Goal: Task Accomplishment & Management: Manage account settings

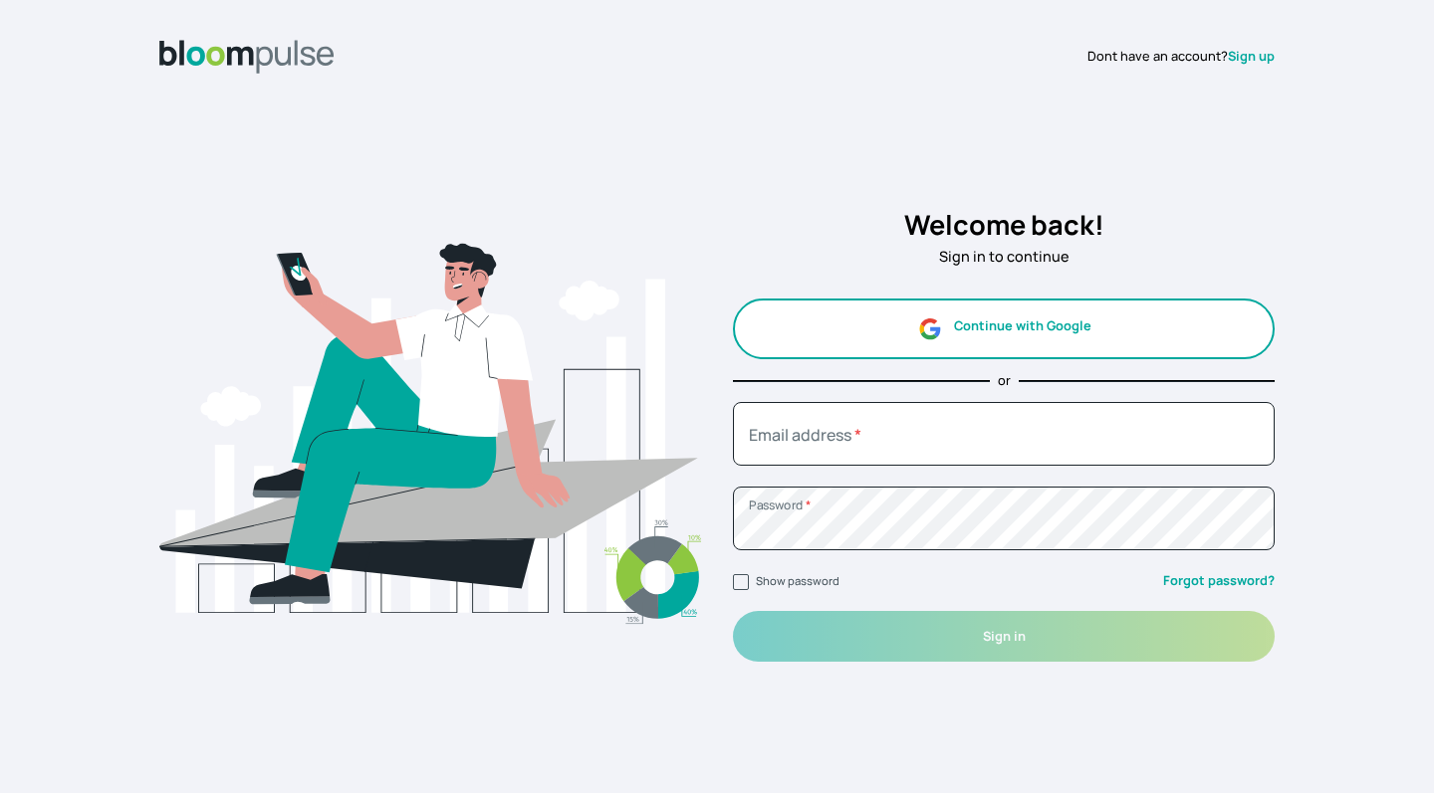
click at [988, 347] on button "Continue with Google" at bounding box center [1004, 329] width 542 height 61
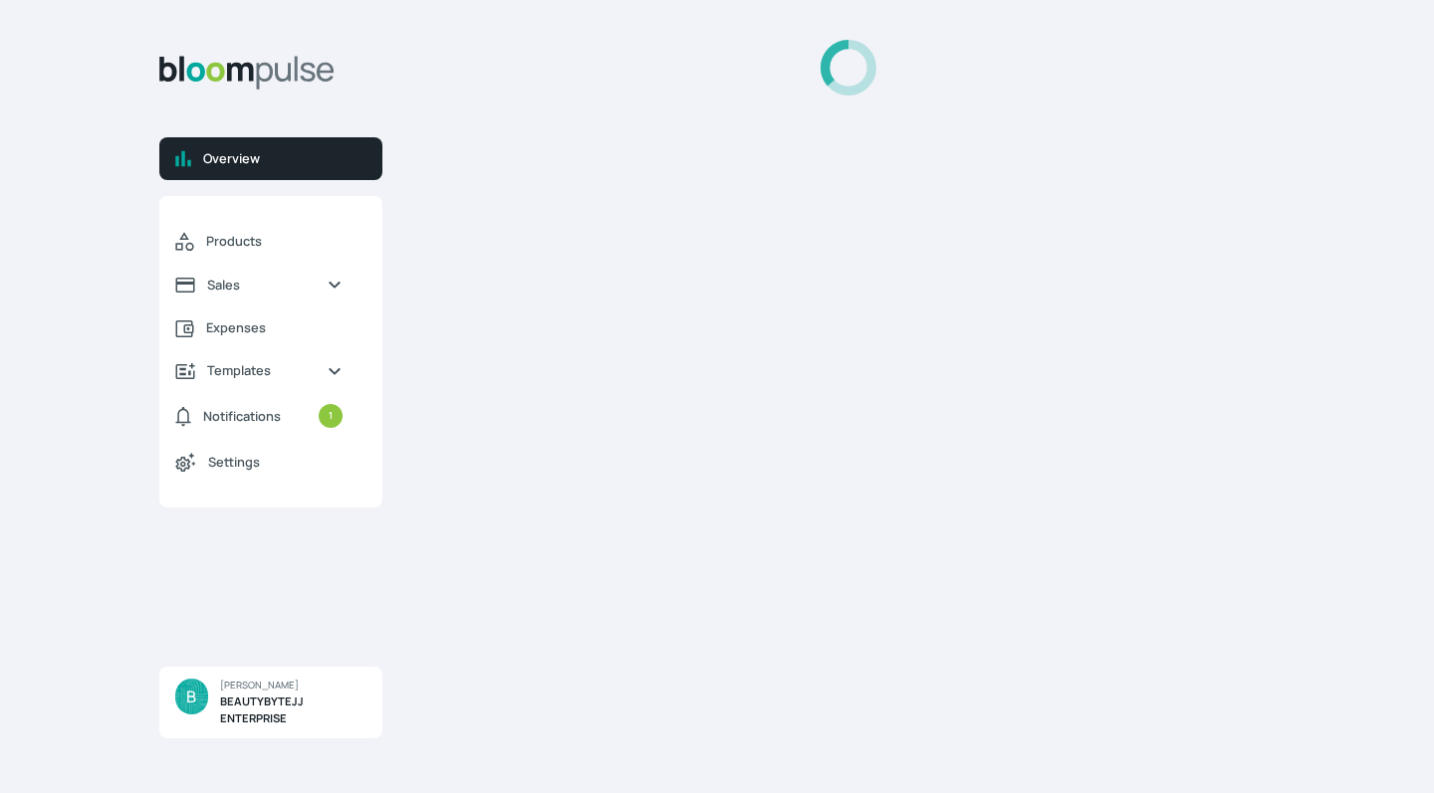
select select "2025"
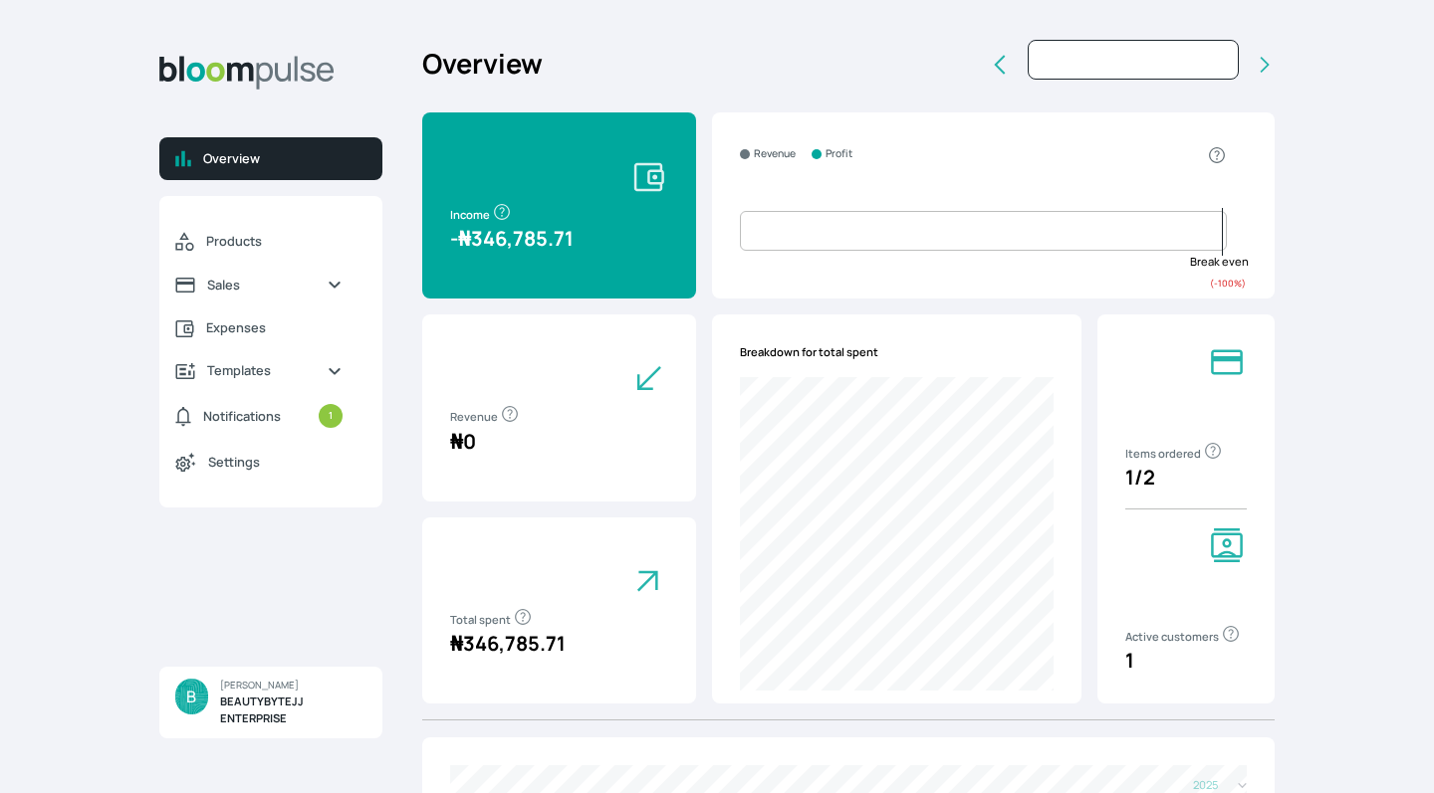
type input "[DATE]"
click at [276, 421] on span "Notifications" at bounding box center [242, 416] width 78 height 19
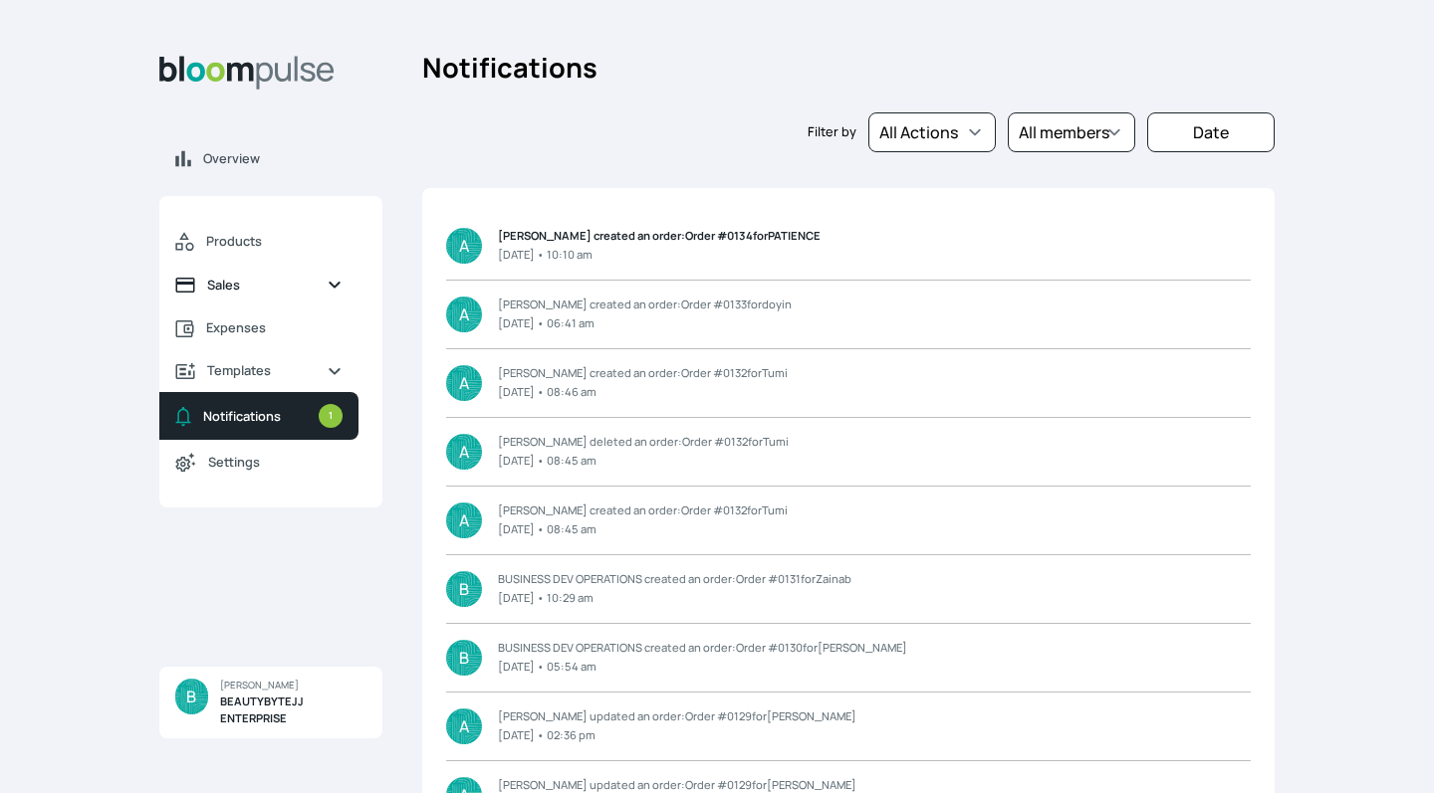
click at [228, 283] on span "Sales" at bounding box center [259, 285] width 104 height 19
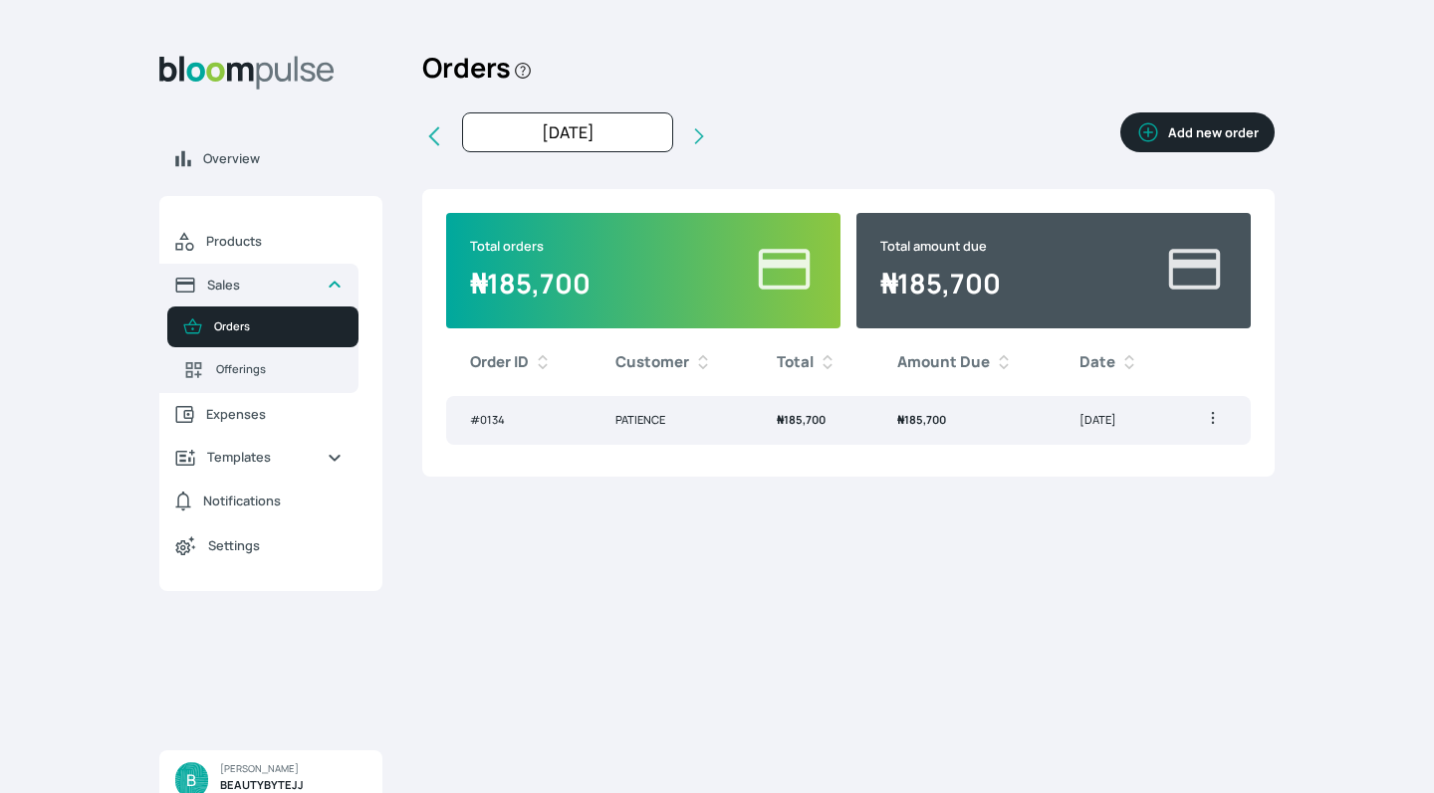
click at [1187, 140] on button "Add new order" at bounding box center [1197, 132] width 154 height 40
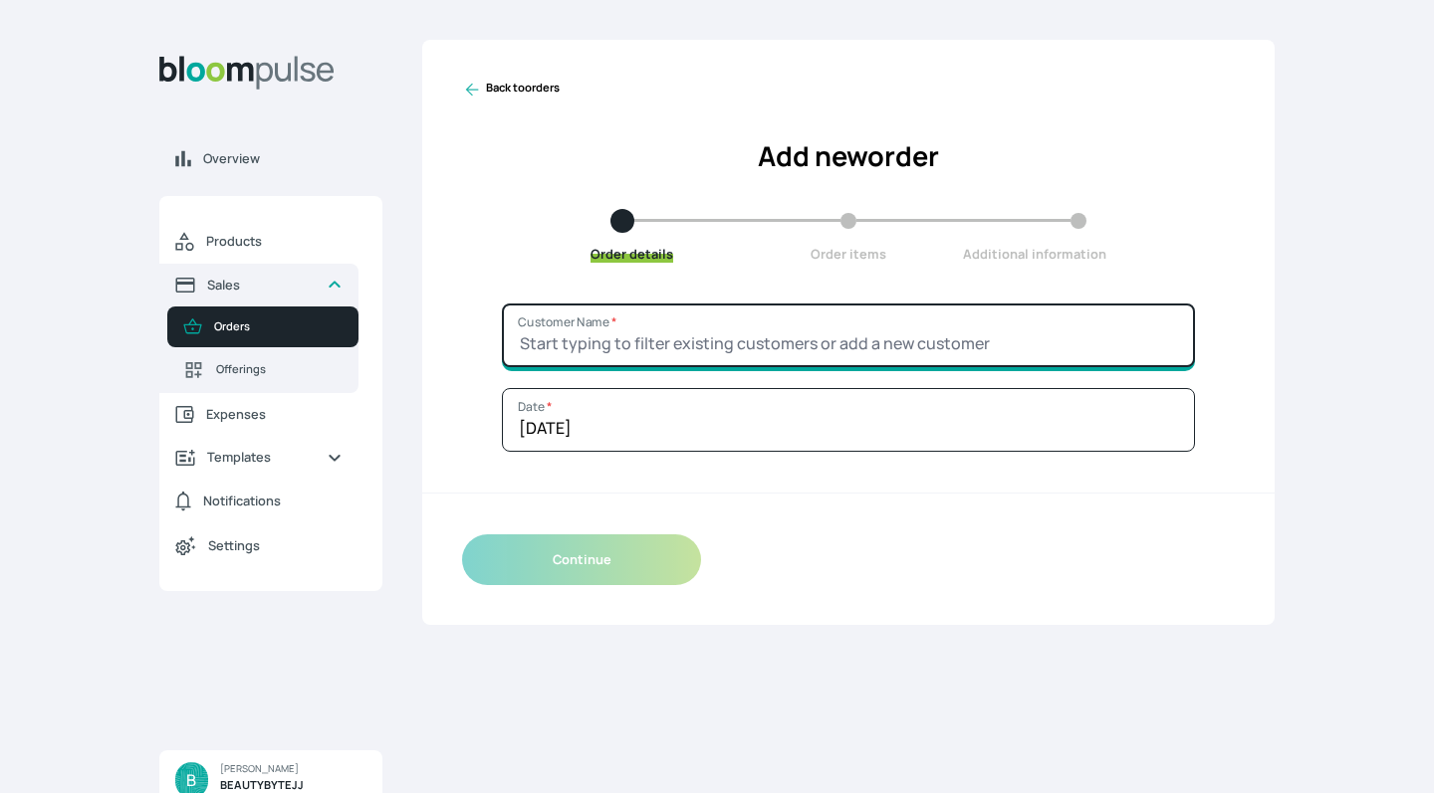
click at [838, 329] on input "Customer Name *" at bounding box center [848, 336] width 693 height 64
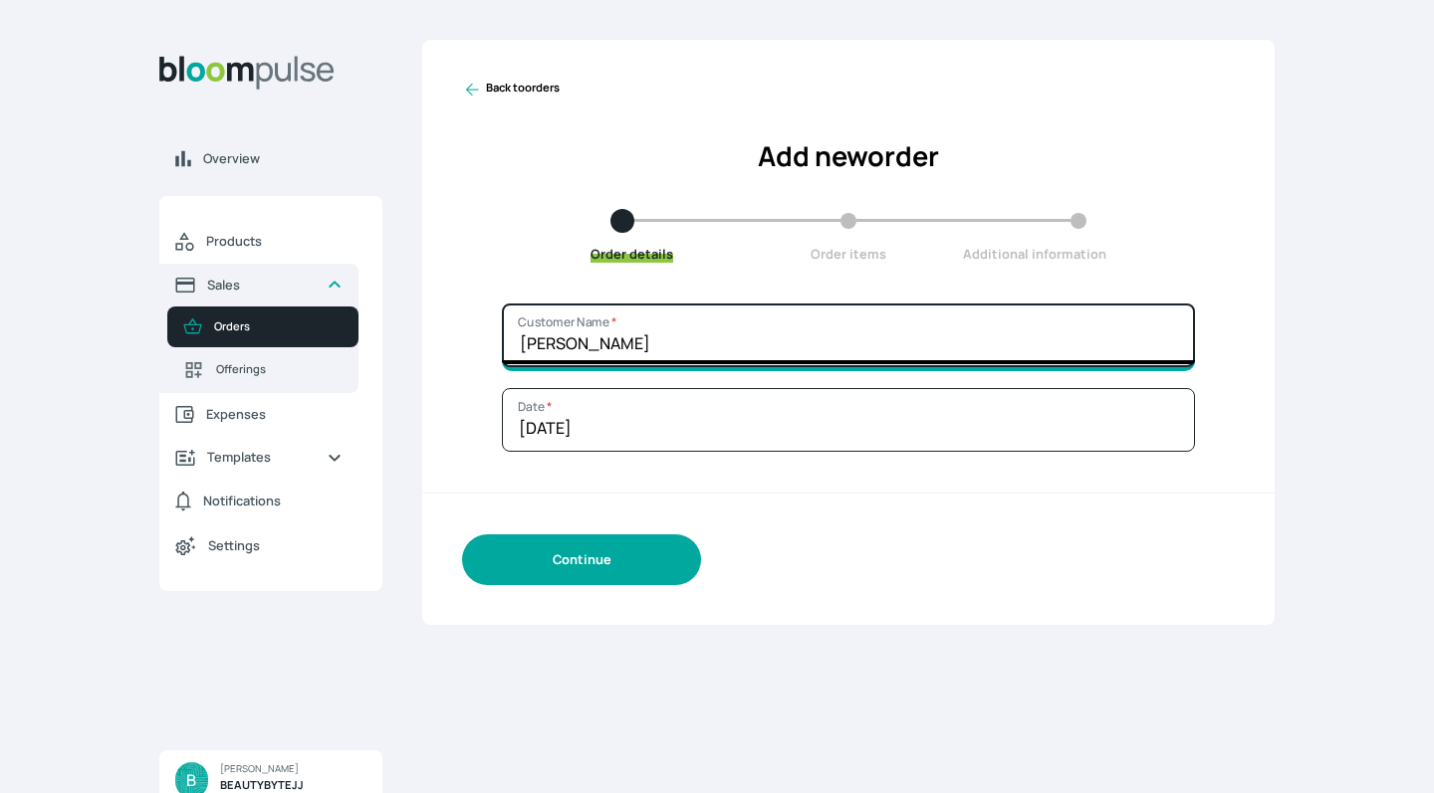
type input "[PERSON_NAME]"
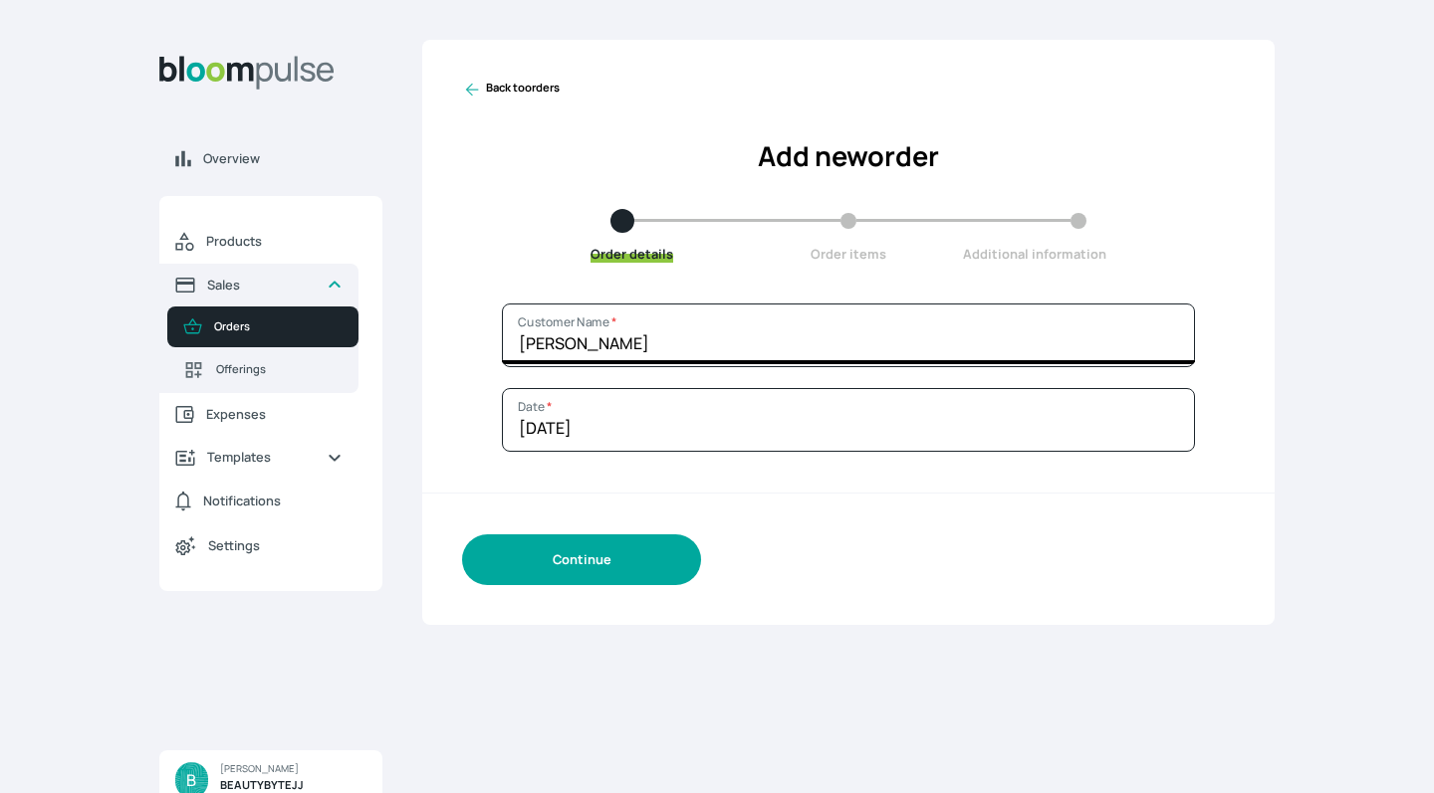
click at [619, 567] on button "Continue" at bounding box center [581, 560] width 239 height 51
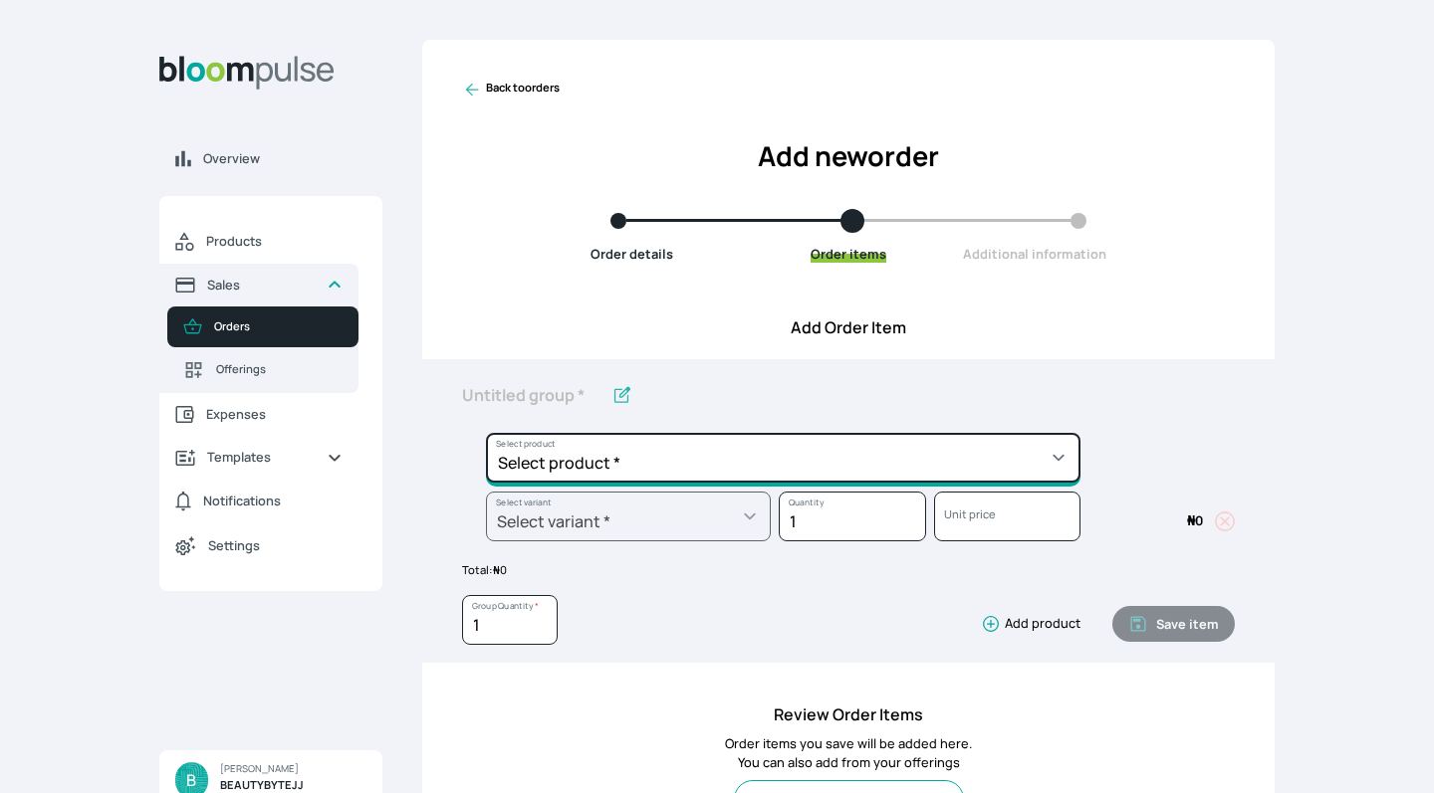
select select "47498ad7-28a4-4806-83ac-6ac15cf9bb64"
type input "HOME SERVICE SESSION"
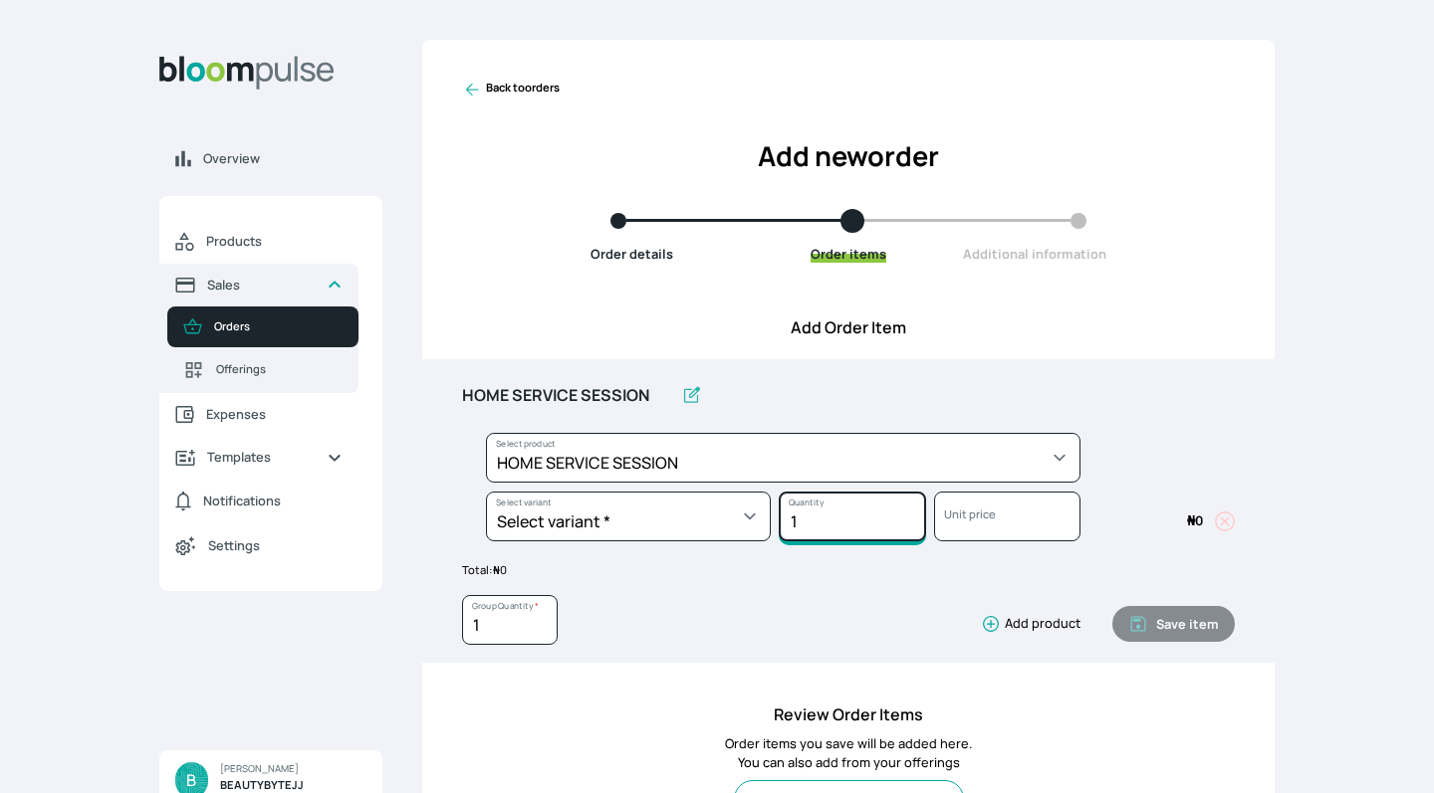
click at [850, 518] on input "1" at bounding box center [851, 517] width 146 height 50
click at [998, 517] on input "Unit price" at bounding box center [1007, 517] width 146 height 50
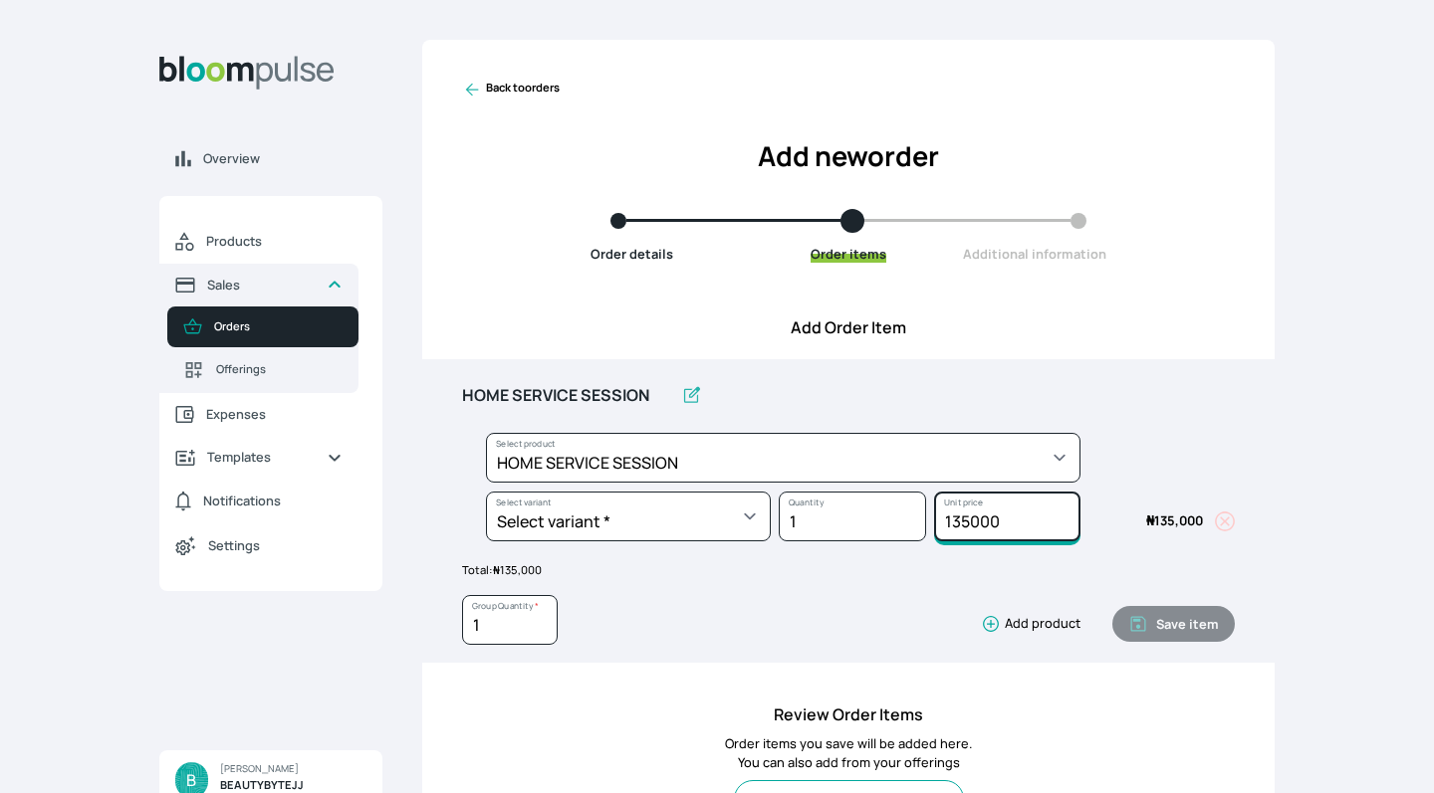
type input "135000"
type input "2"
click at [907, 518] on input "2" at bounding box center [851, 517] width 146 height 50
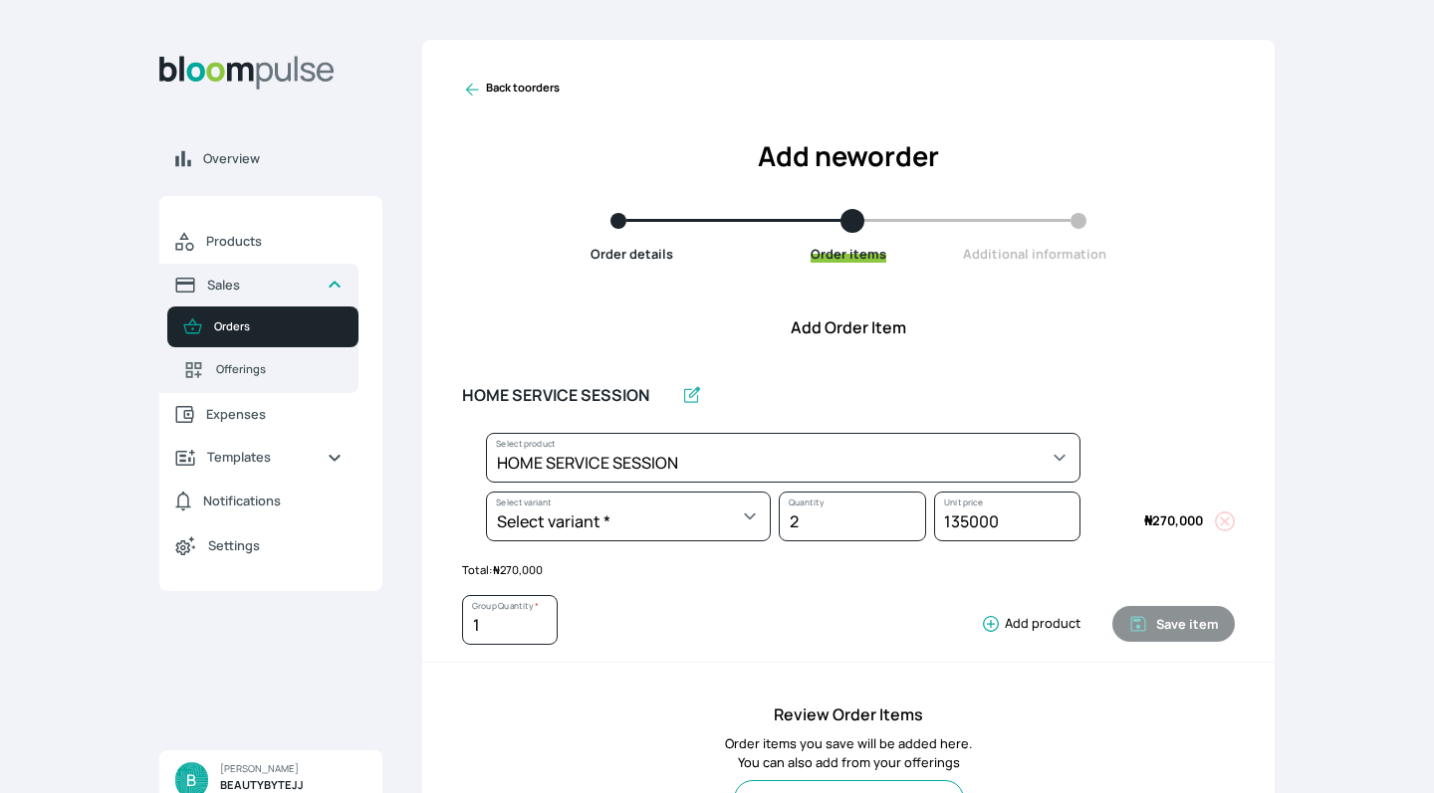
click at [757, 585] on div "1 Group Quantity * Add product Save item" at bounding box center [848, 616] width 773 height 75
click at [994, 625] on icon "button" at bounding box center [991, 624] width 20 height 20
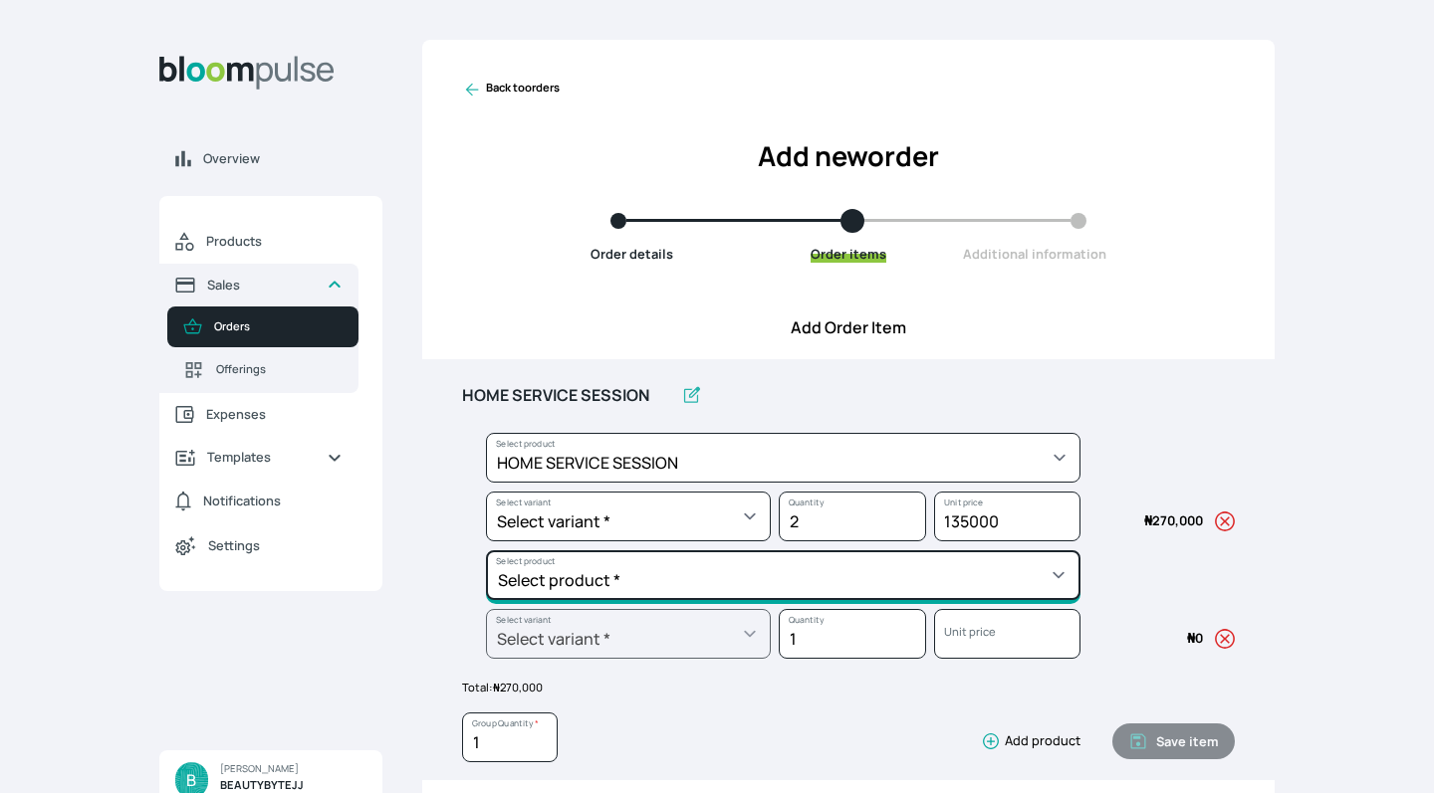
select select "b7a703cf-0f92-4fde-a531-00fa01c56904"
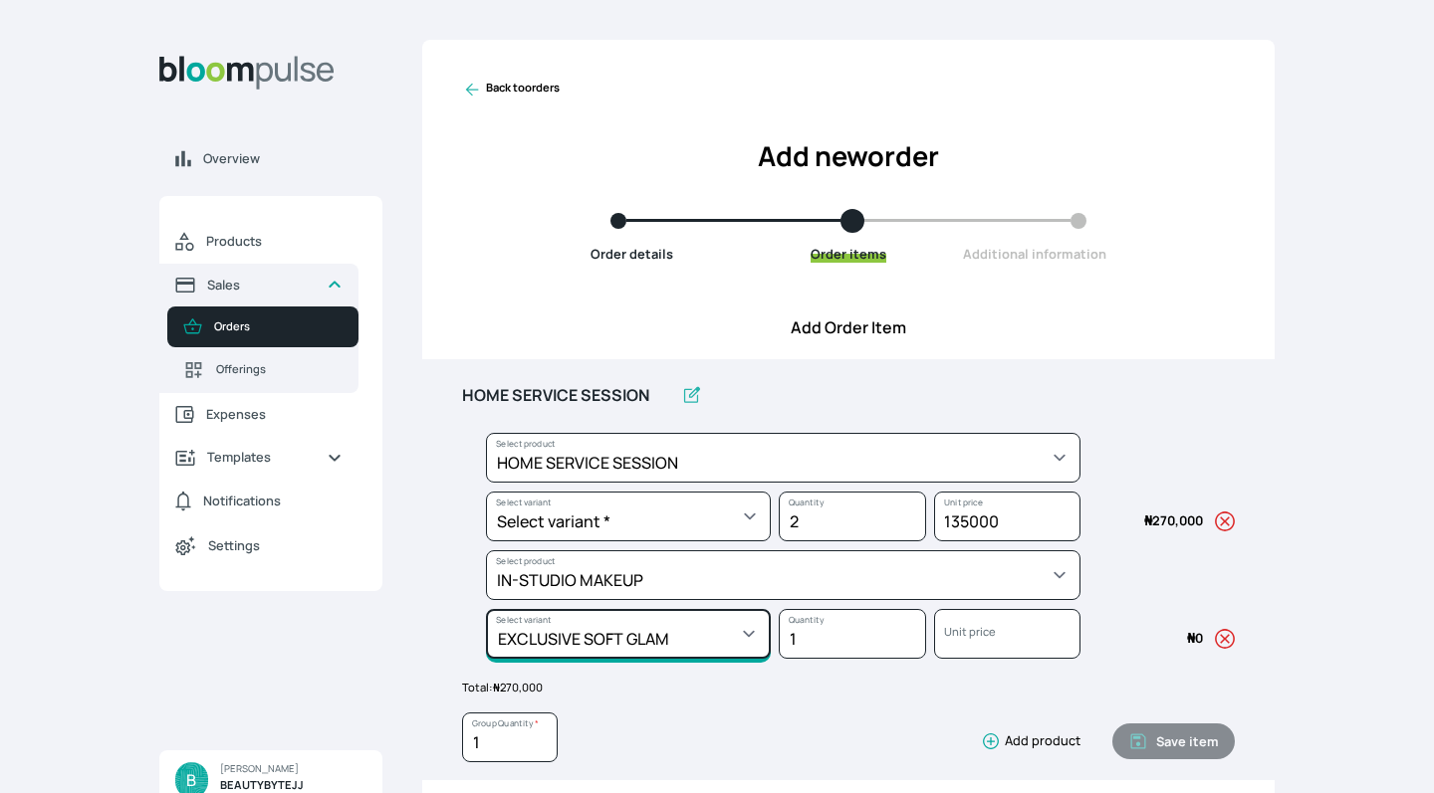
select select "b7a703cf-0f92-4fde-a531-00fa01c56904"
select select "814b80b1-97dd-4a26-bccb-bf0e0f9dc613"
click at [1282, 586] on div "Overview Products Sales Orders Offerings Expenses Templates Notifications Setti…" at bounding box center [717, 396] width 1434 height 793
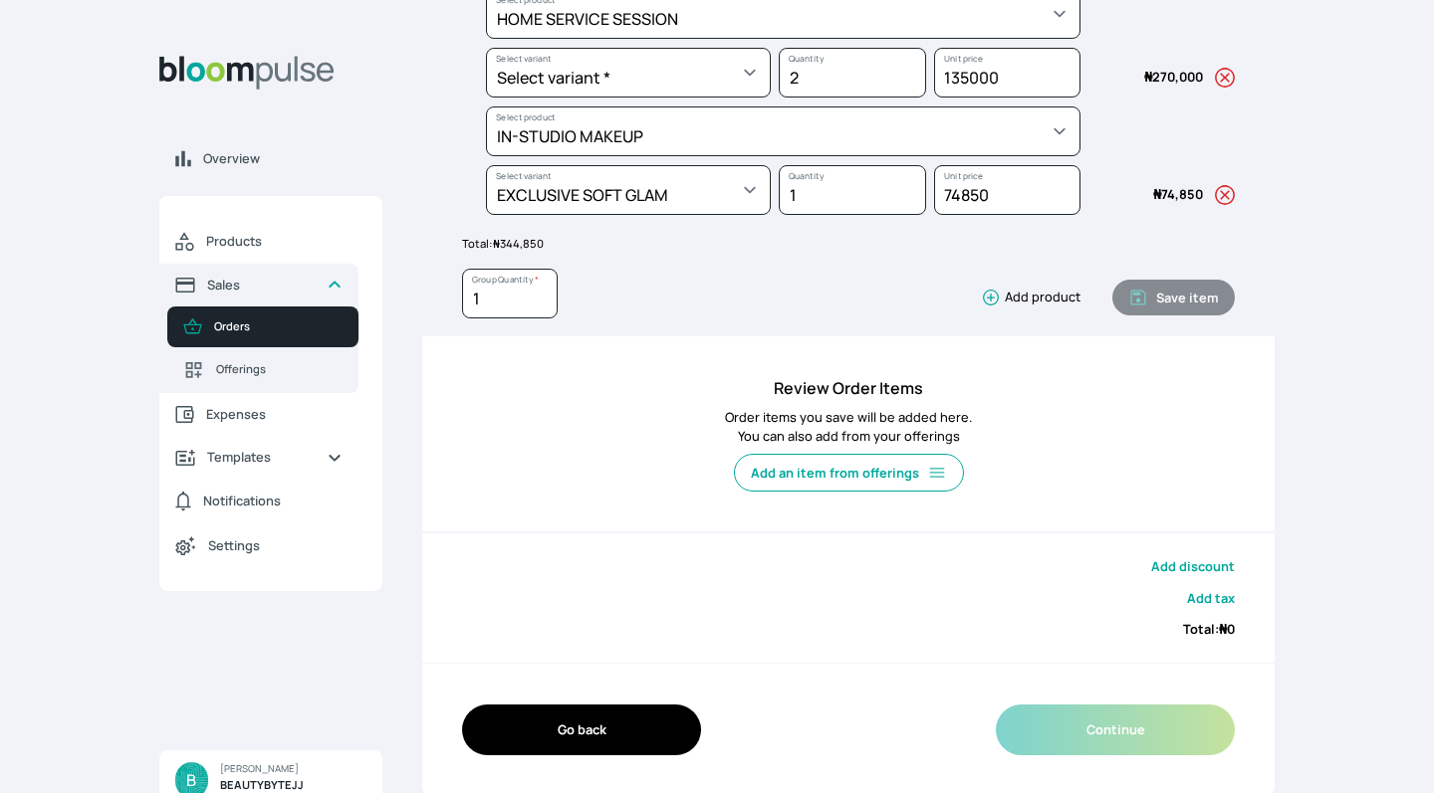
scroll to position [443, 0]
click at [1191, 562] on button "Add discount" at bounding box center [1193, 567] width 84 height 19
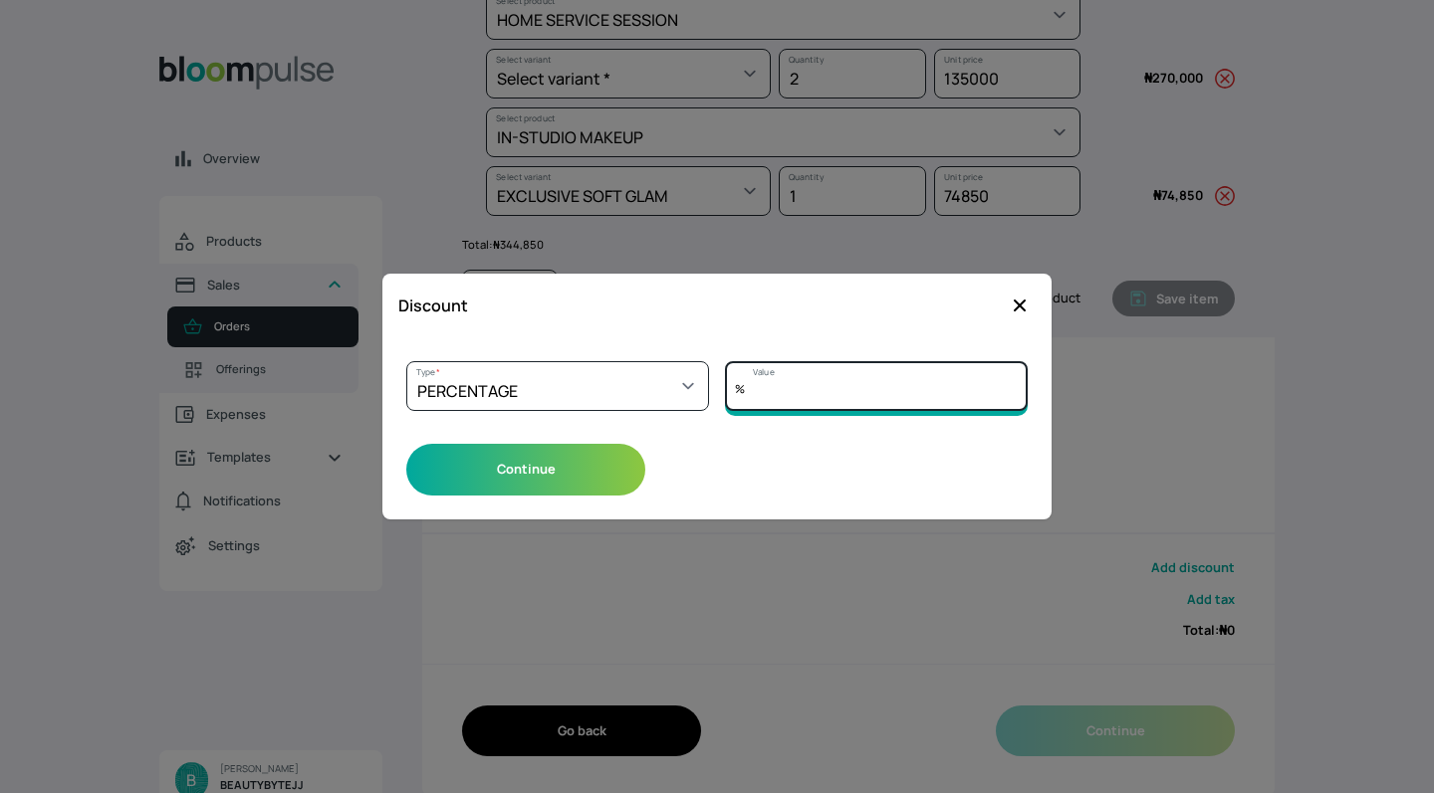
click at [780, 387] on input "Value" at bounding box center [876, 386] width 303 height 50
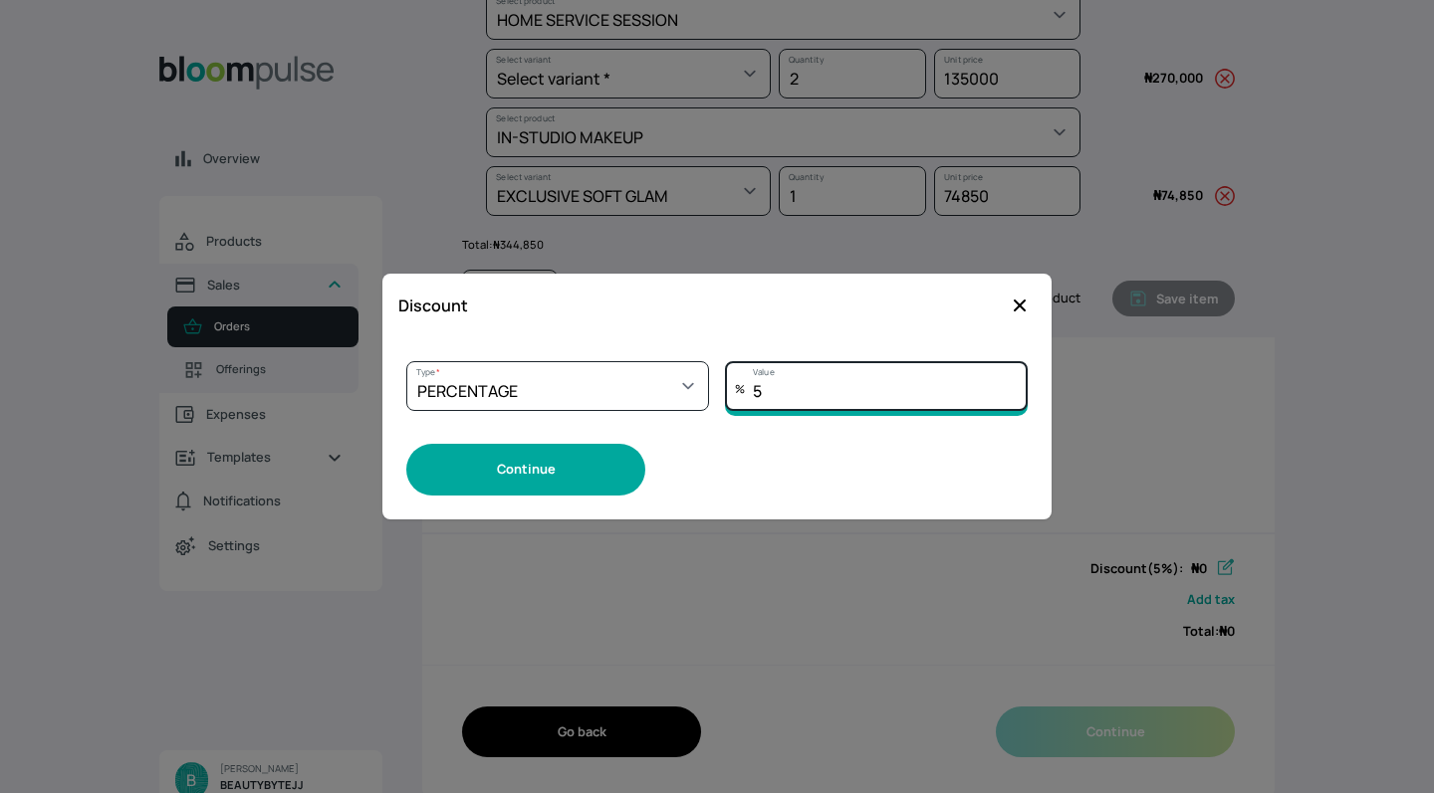
type input "5"
click at [576, 475] on button "Continue" at bounding box center [525, 469] width 239 height 51
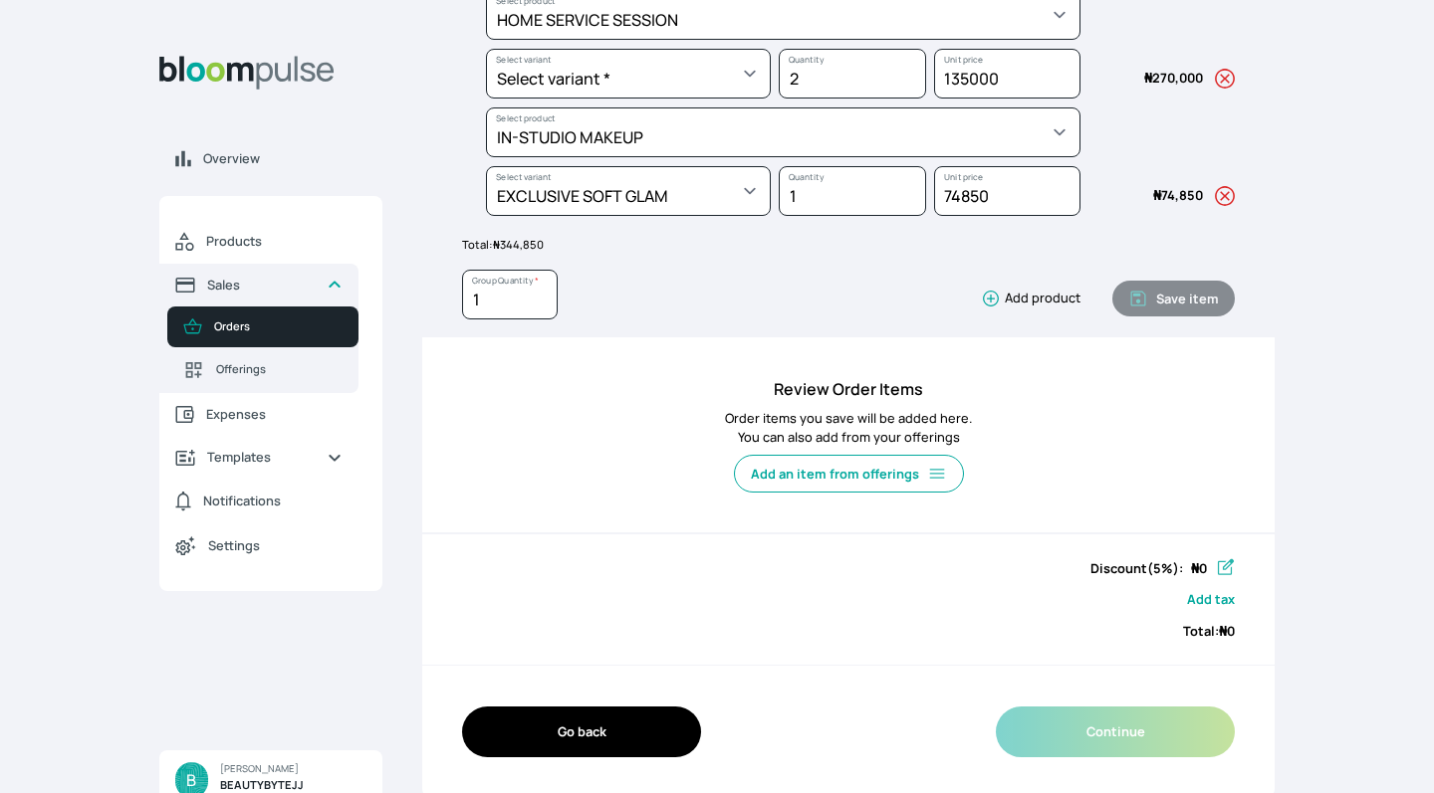
click at [1260, 493] on div "Review Order Items Order items you save will be added here. You can also add fr…" at bounding box center [848, 445] width 852 height 177
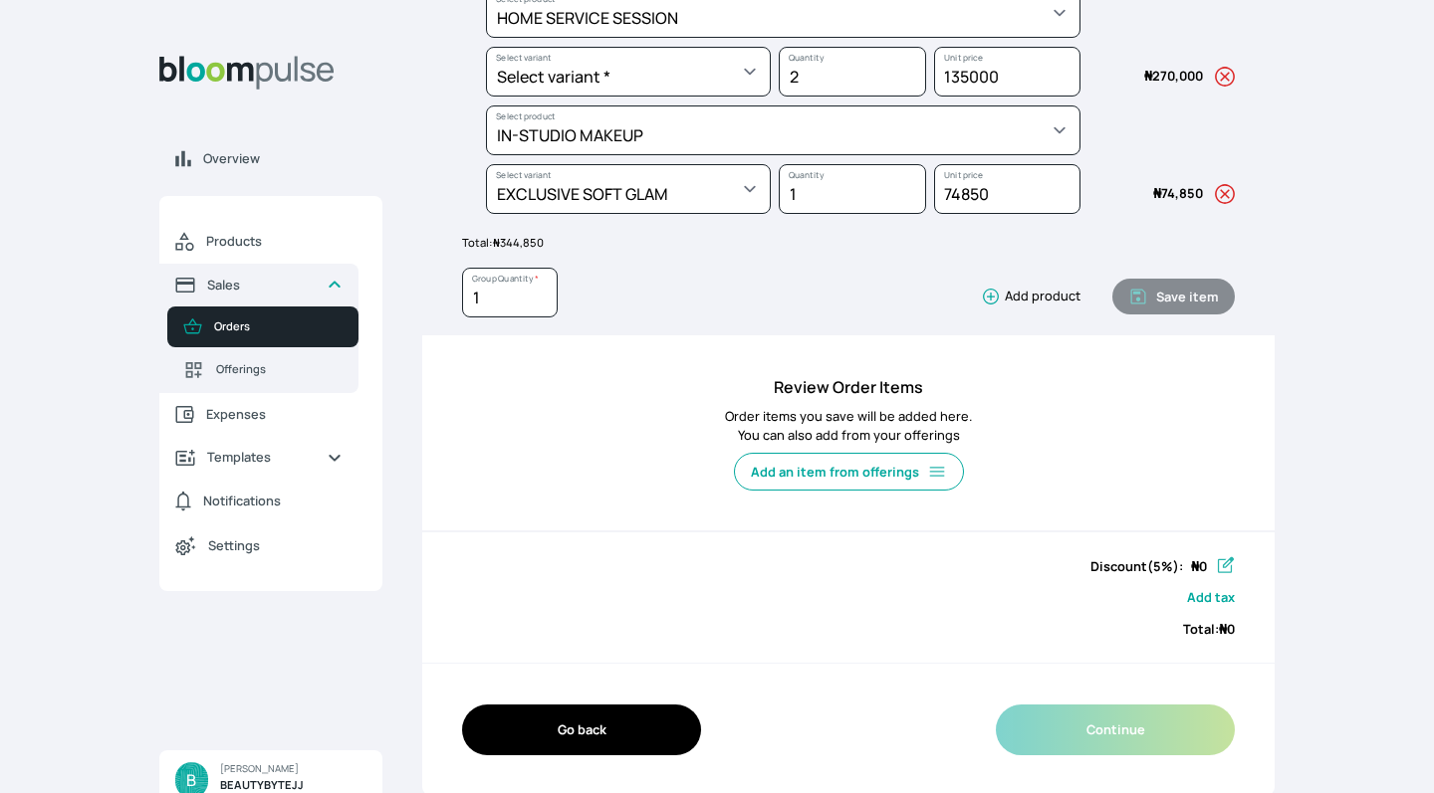
scroll to position [444, 0]
click at [1251, 184] on div "HOME SERVICE SESSION Select product * BEGINNERS CLASS TO PRO | 2WEEKS BEGINNERS…" at bounding box center [848, 125] width 852 height 421
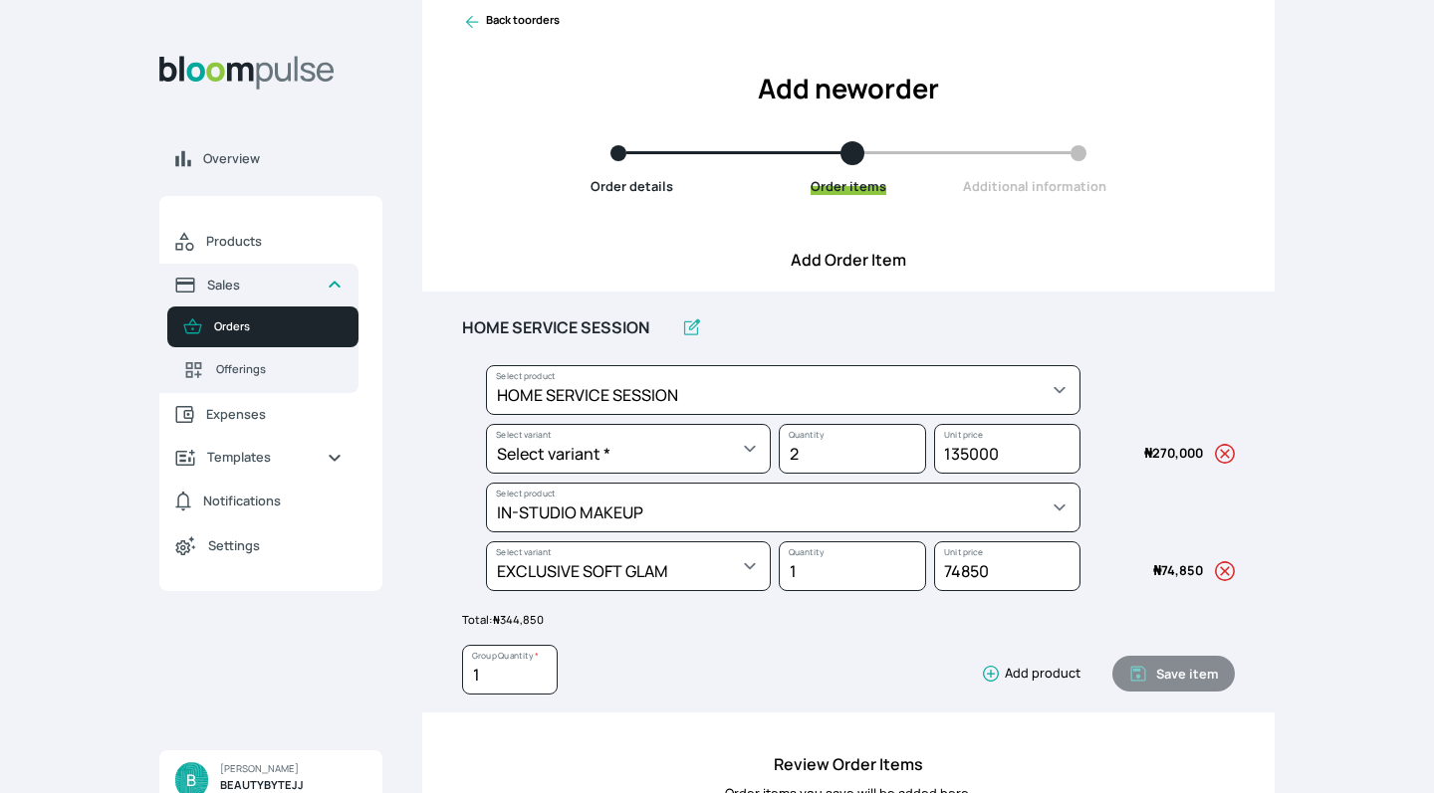
scroll to position [80, 0]
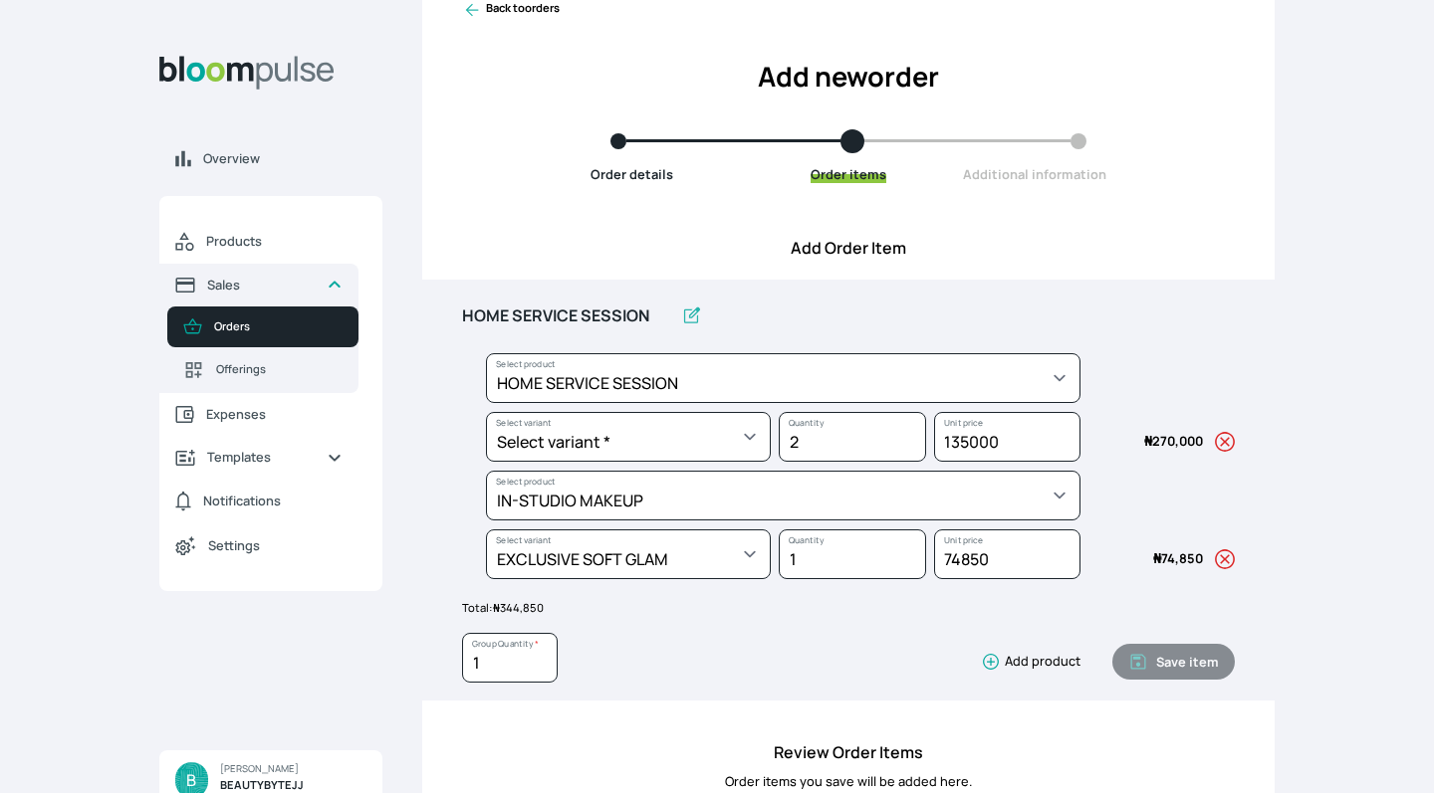
click at [836, 322] on div "HOME SERVICE SESSION" at bounding box center [771, 325] width 618 height 58
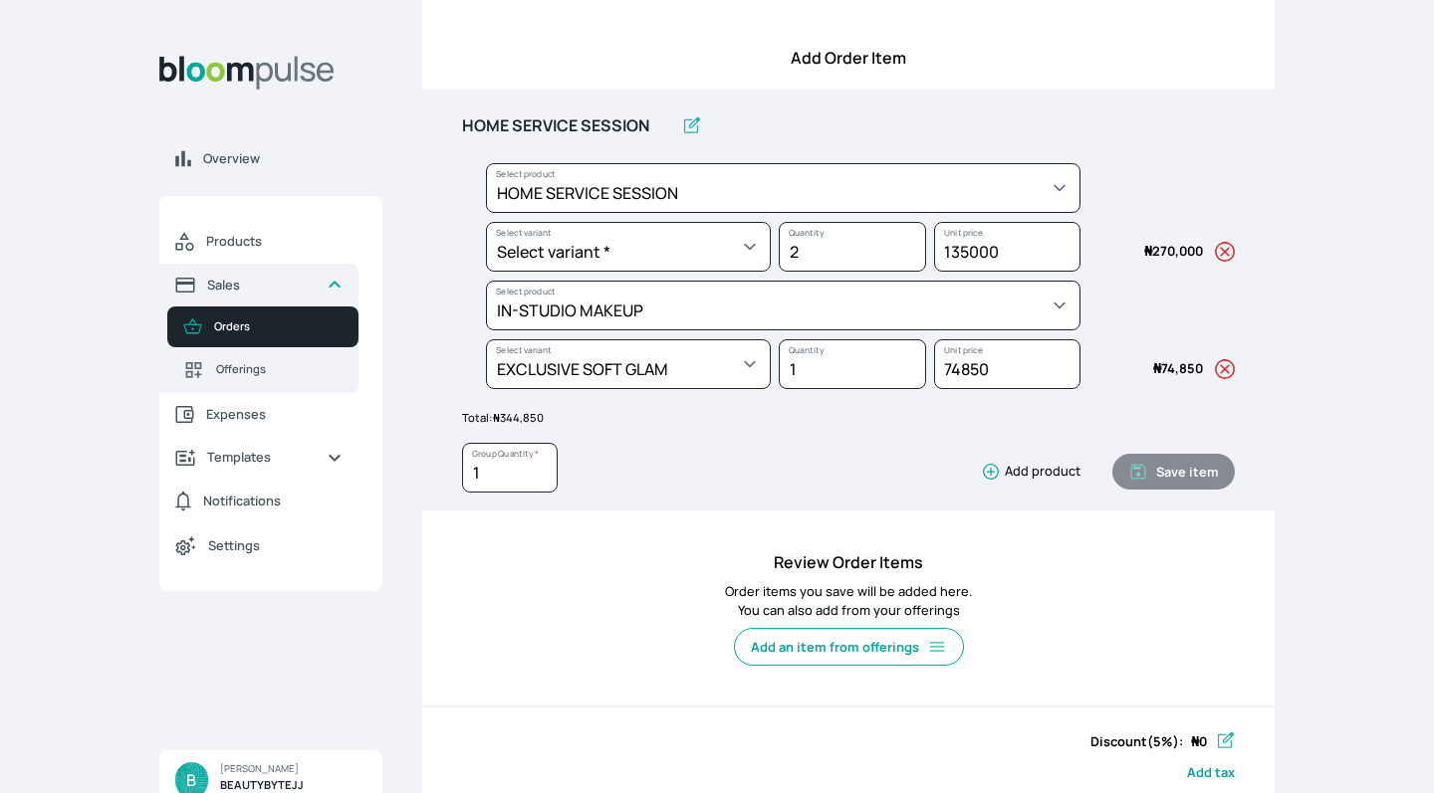
scroll to position [187, 0]
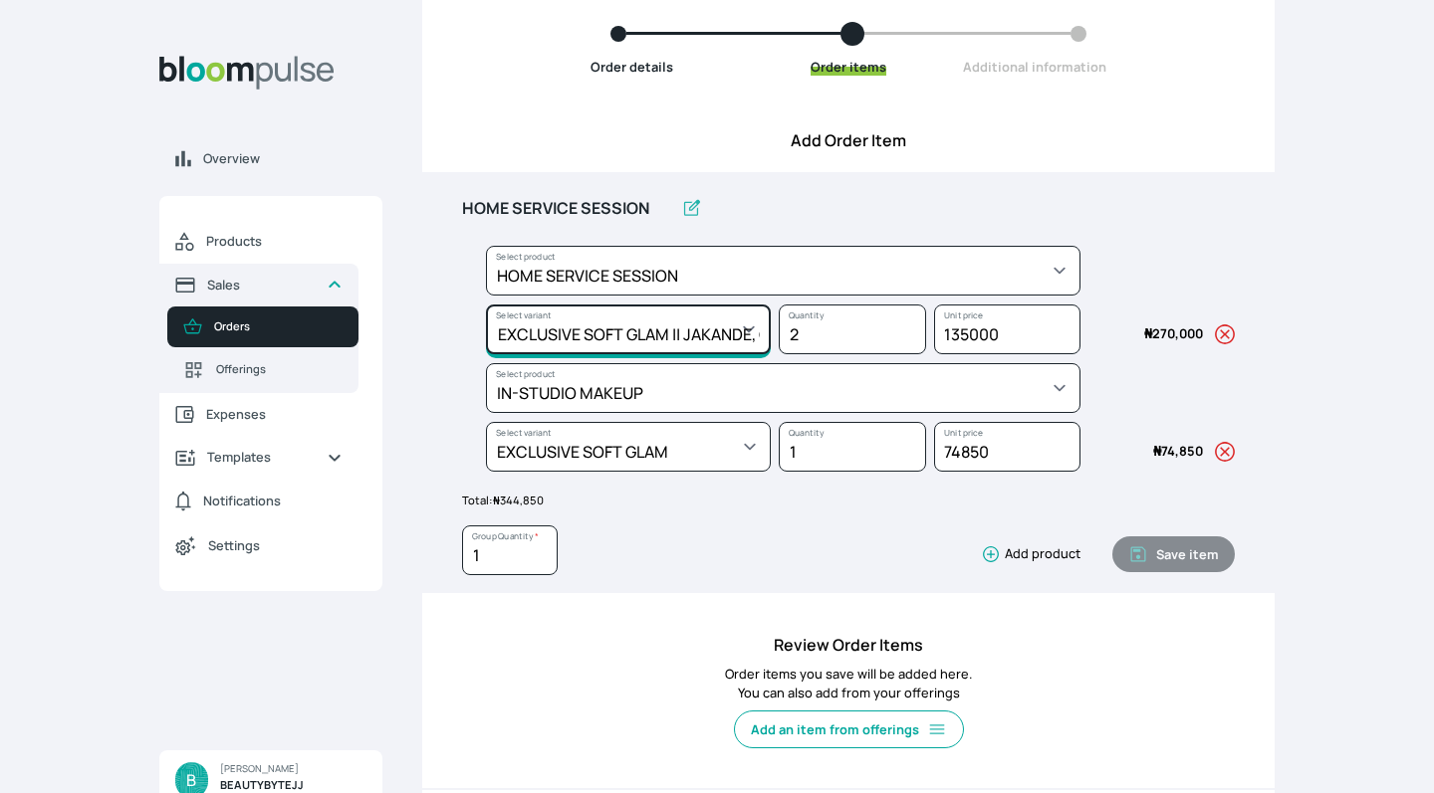
select select "47498ad7-28a4-4806-83ac-6ac15cf9bb64"
select select "da75ee62-0f2f-4e47-a494-fe02709477b7"
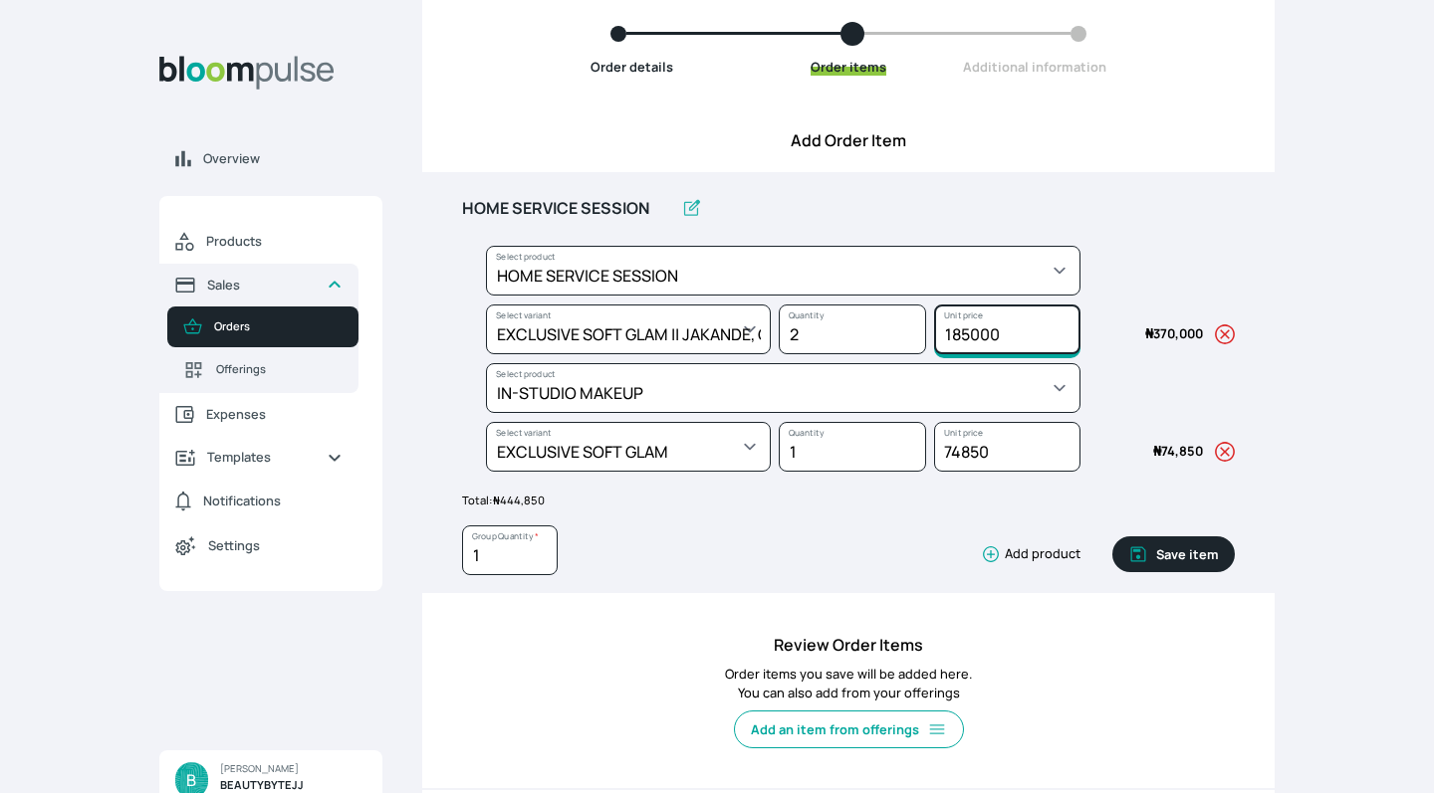
drag, startPoint x: 1000, startPoint y: 334, endPoint x: 937, endPoint y: 334, distance: 63.7
click at [937, 334] on input "185000" at bounding box center [1007, 330] width 146 height 50
type input "3"
type input "2"
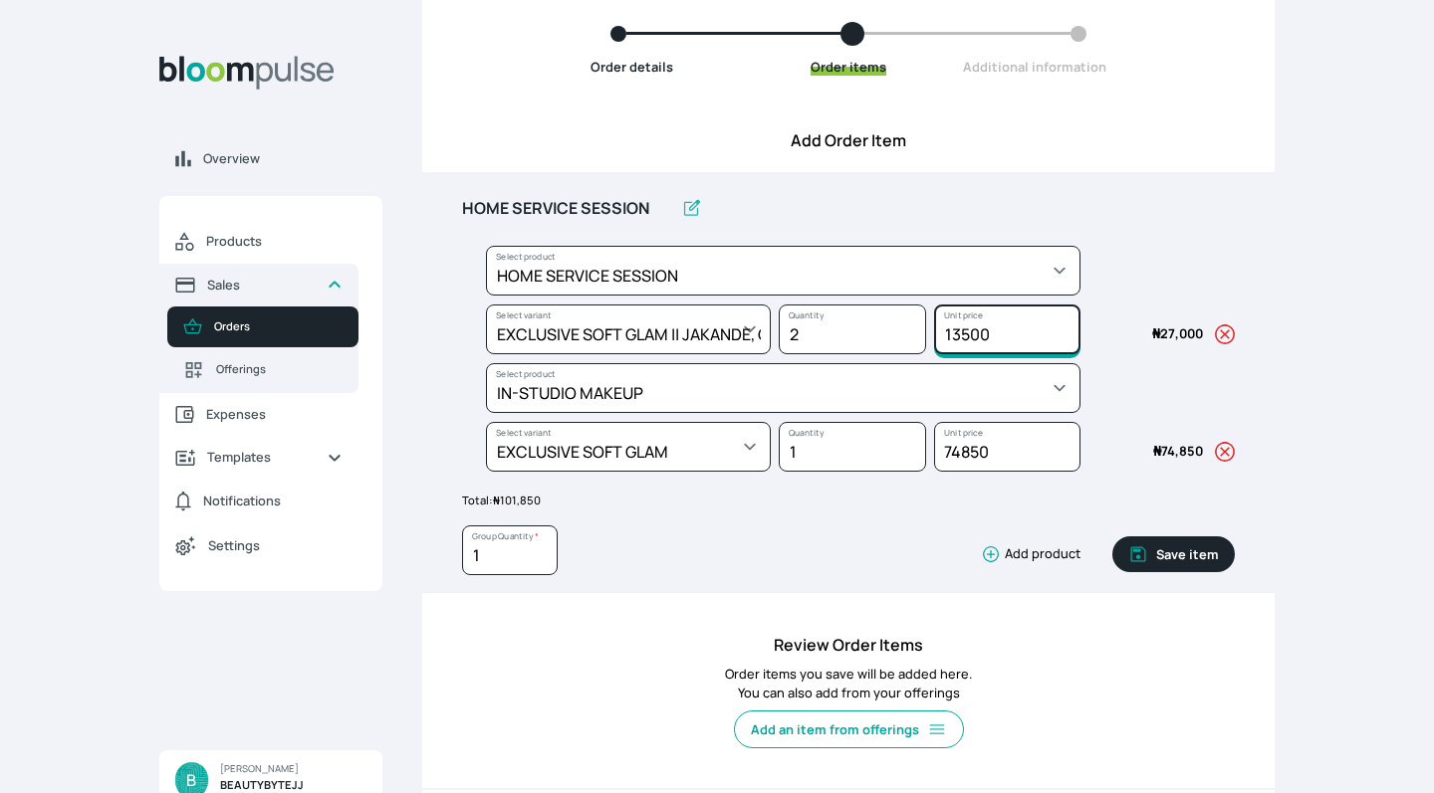
type input "135000"
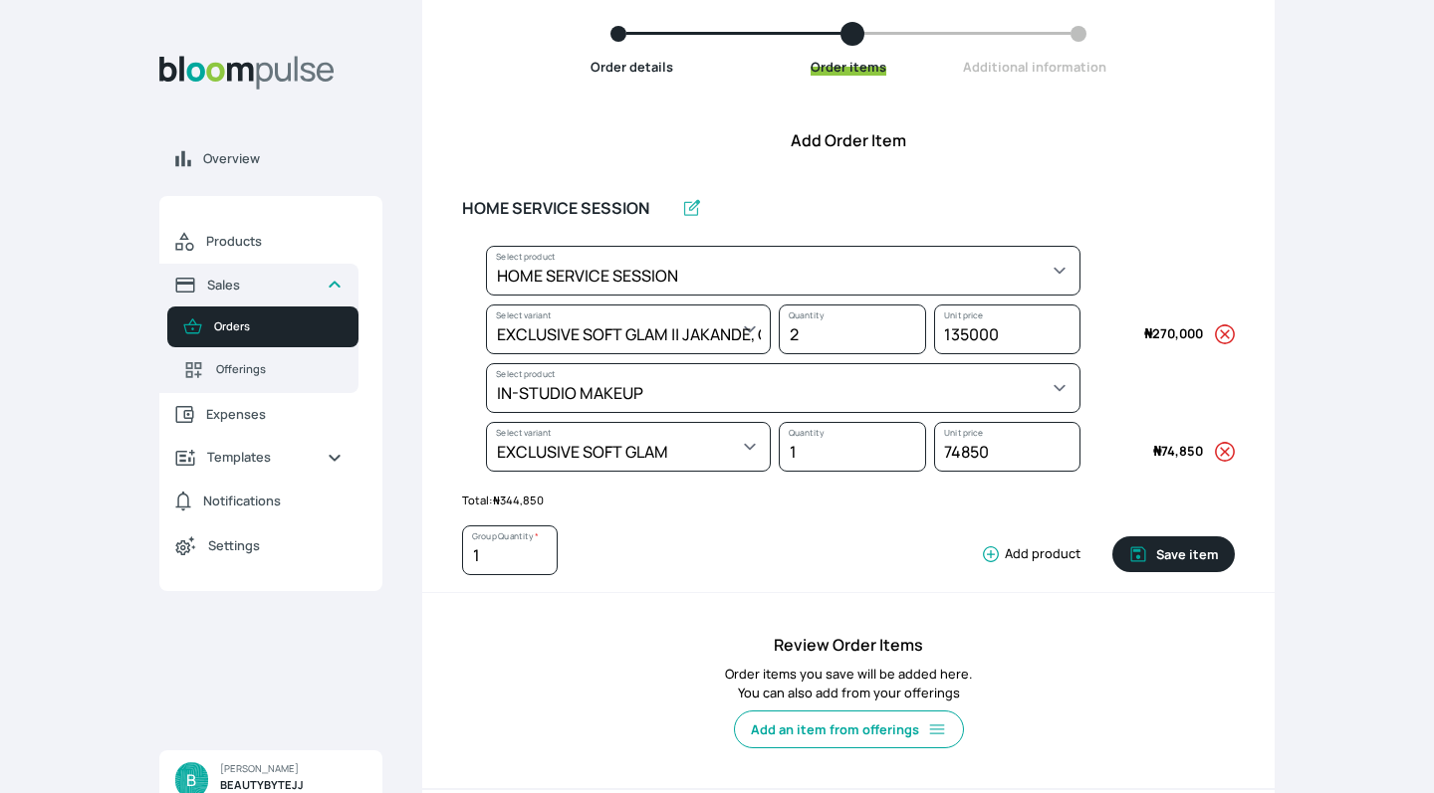
click at [1154, 551] on button "Save item" at bounding box center [1173, 555] width 122 height 36
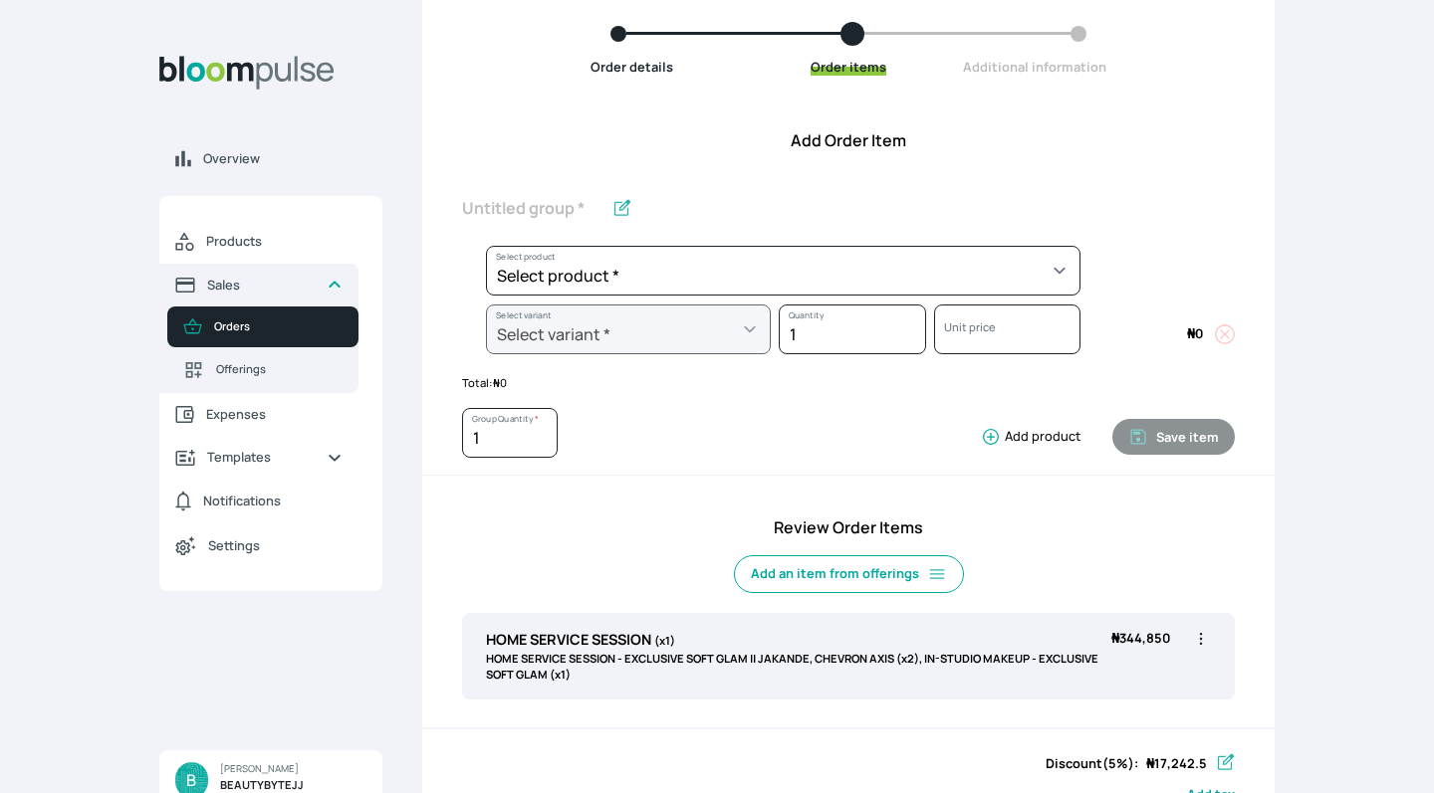
click at [1182, 520] on h4 "Review Order Items" at bounding box center [848, 528] width 773 height 24
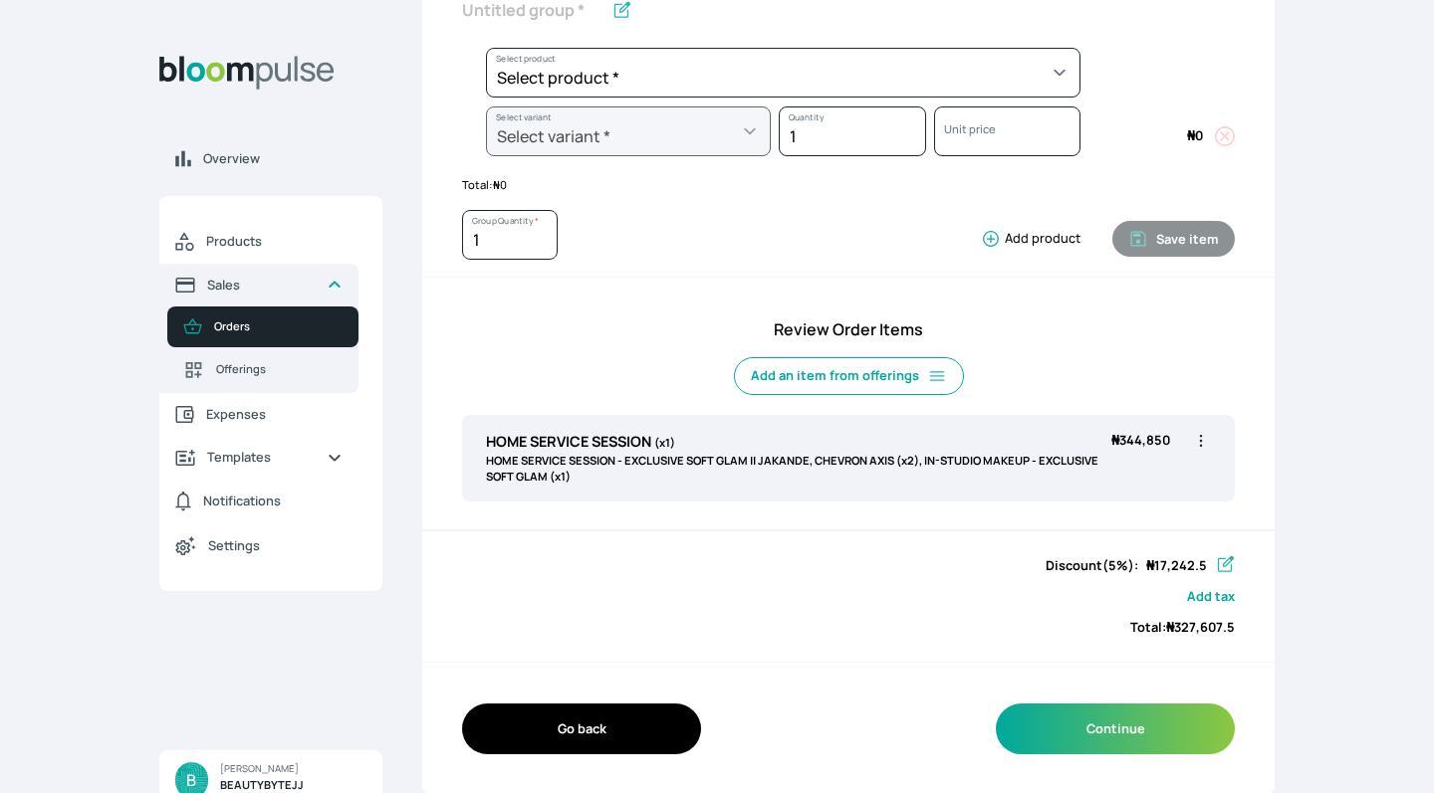
scroll to position [381, 0]
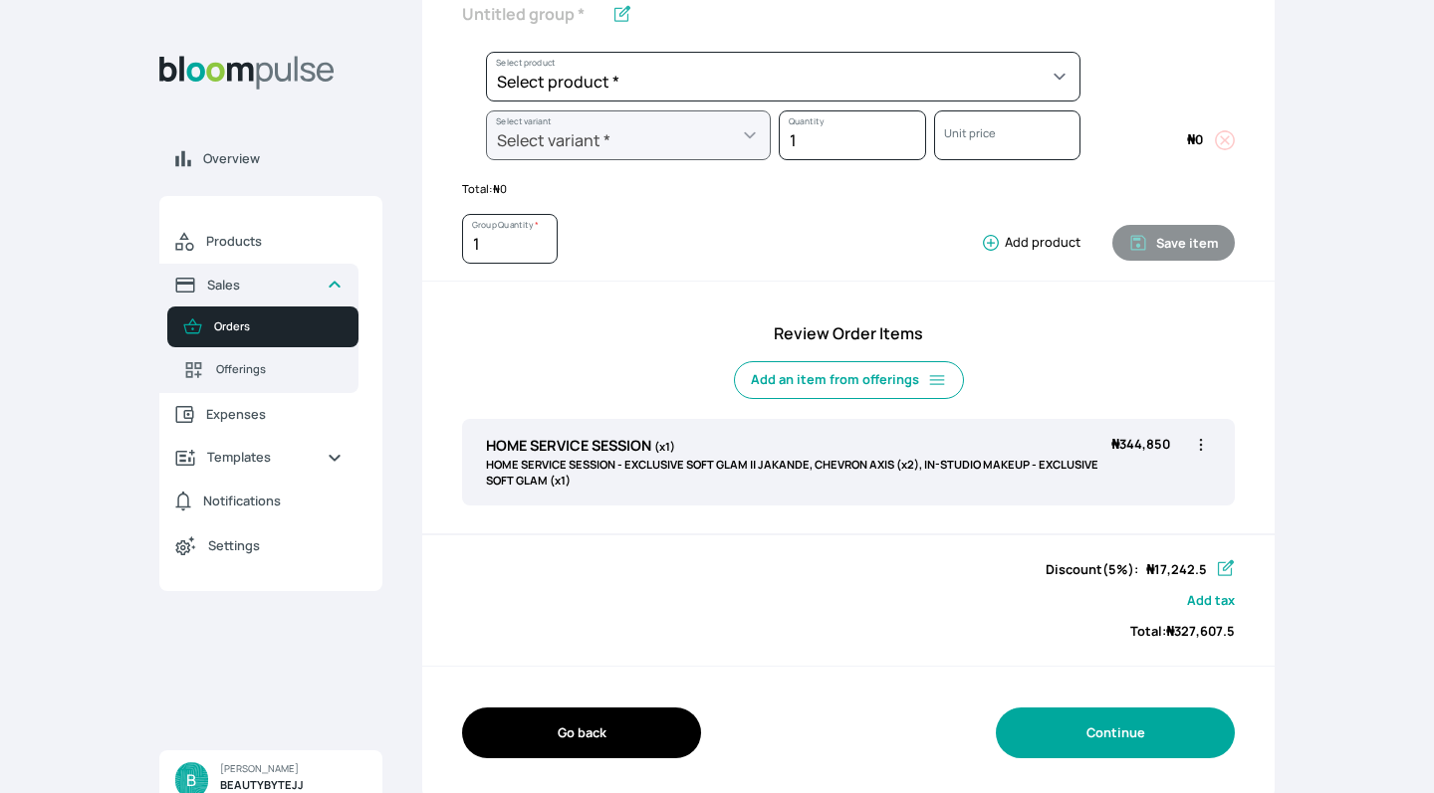
click at [1060, 719] on button "Continue" at bounding box center [1114, 733] width 239 height 51
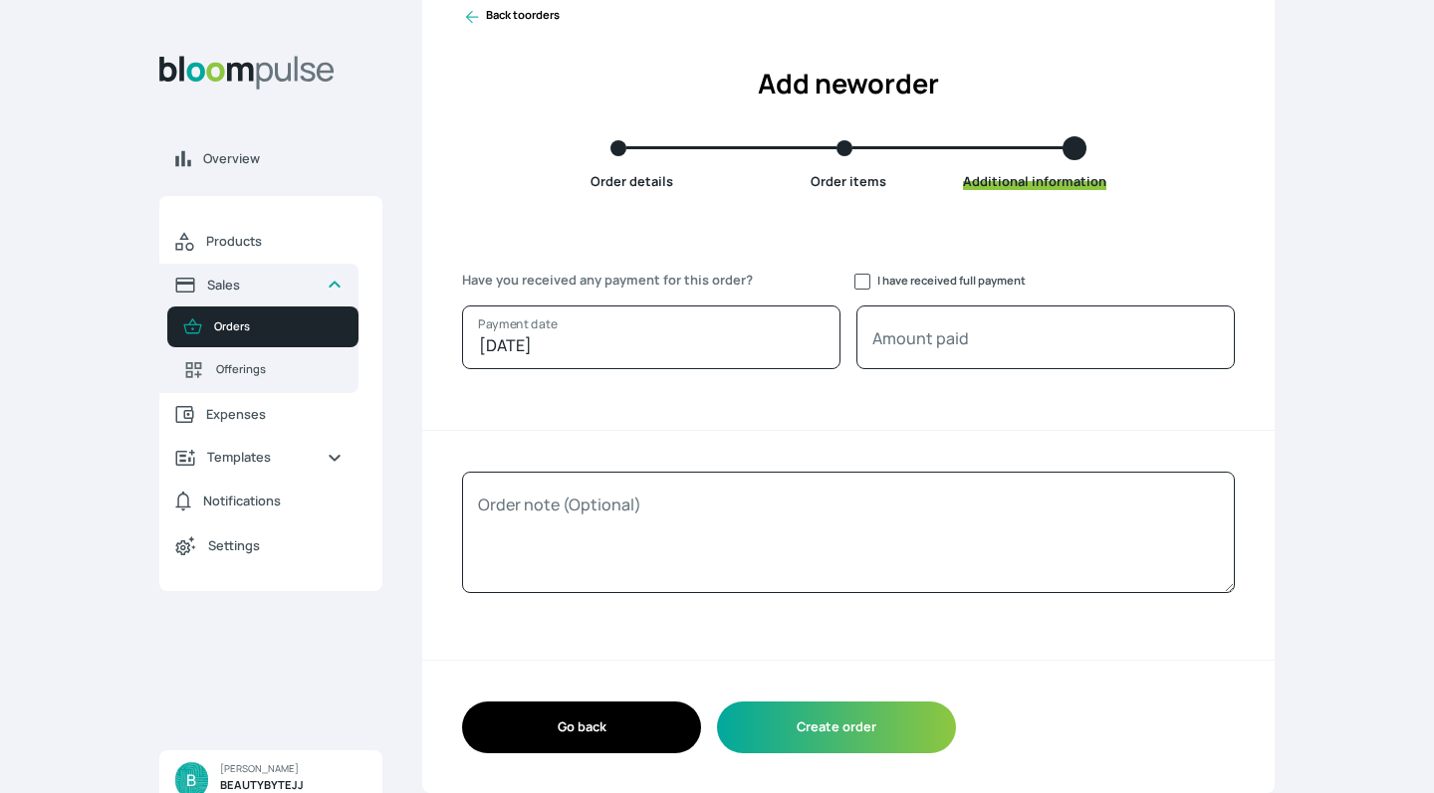
scroll to position [71, 0]
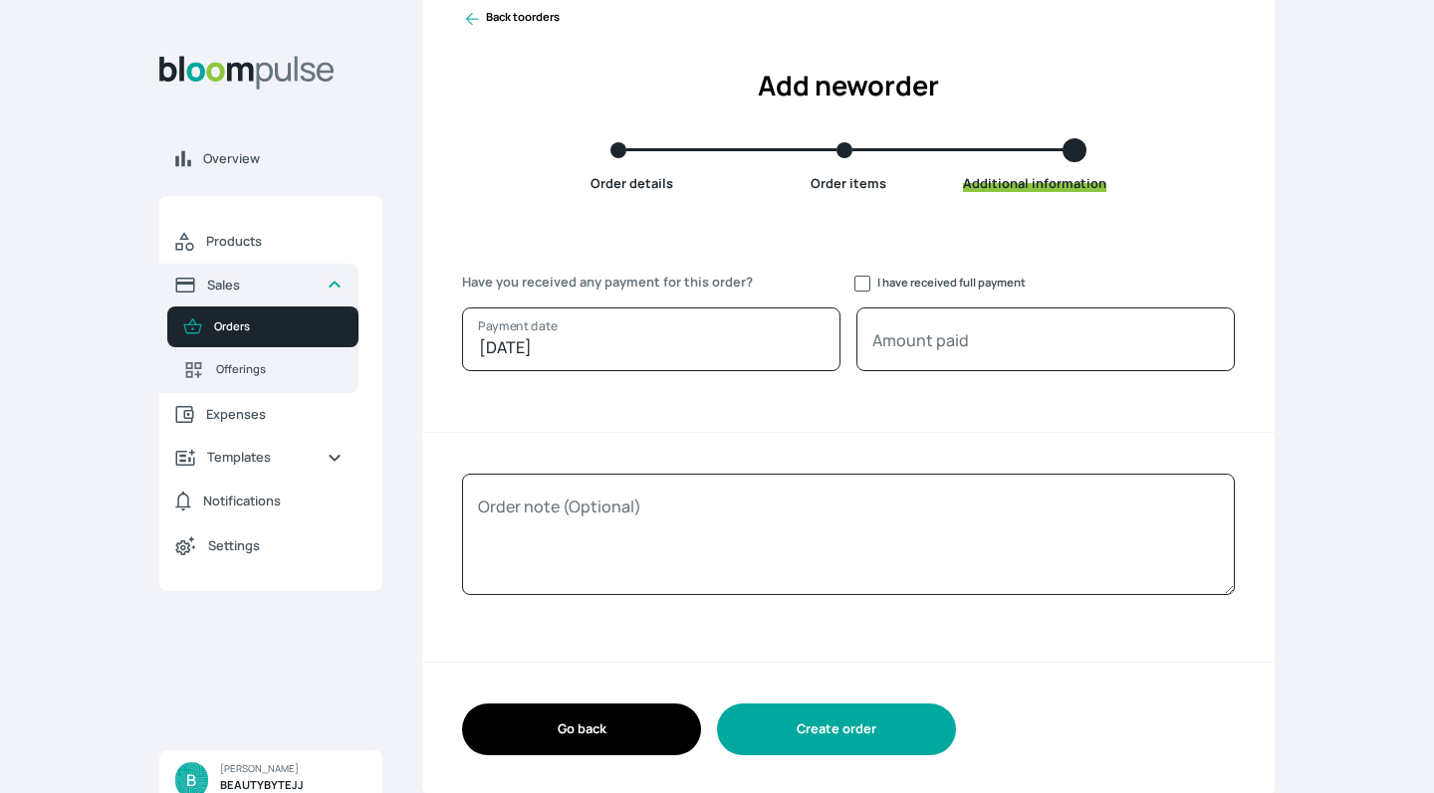
click at [833, 742] on button "Create order" at bounding box center [836, 729] width 239 height 51
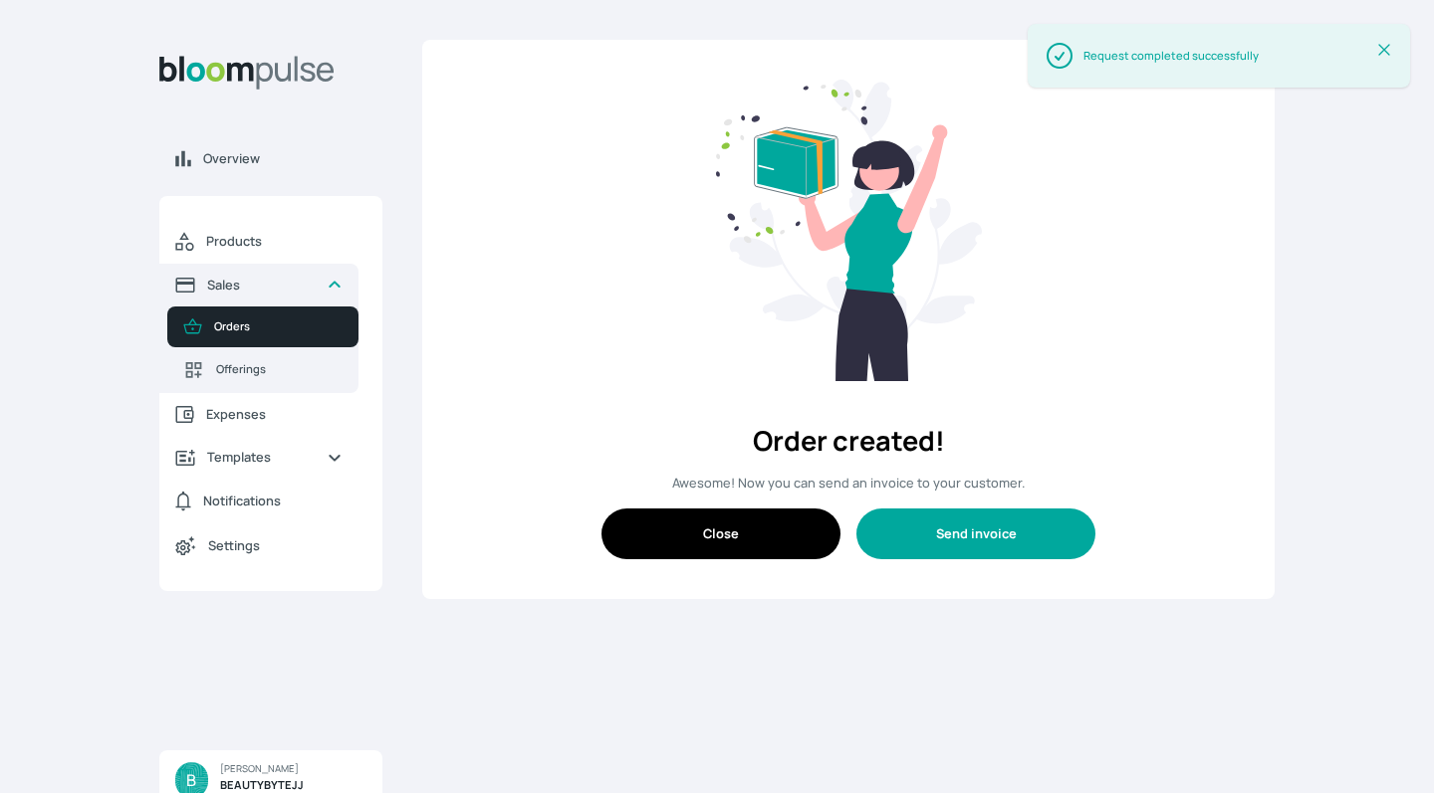
click at [939, 536] on button "Send invoice" at bounding box center [975, 534] width 239 height 51
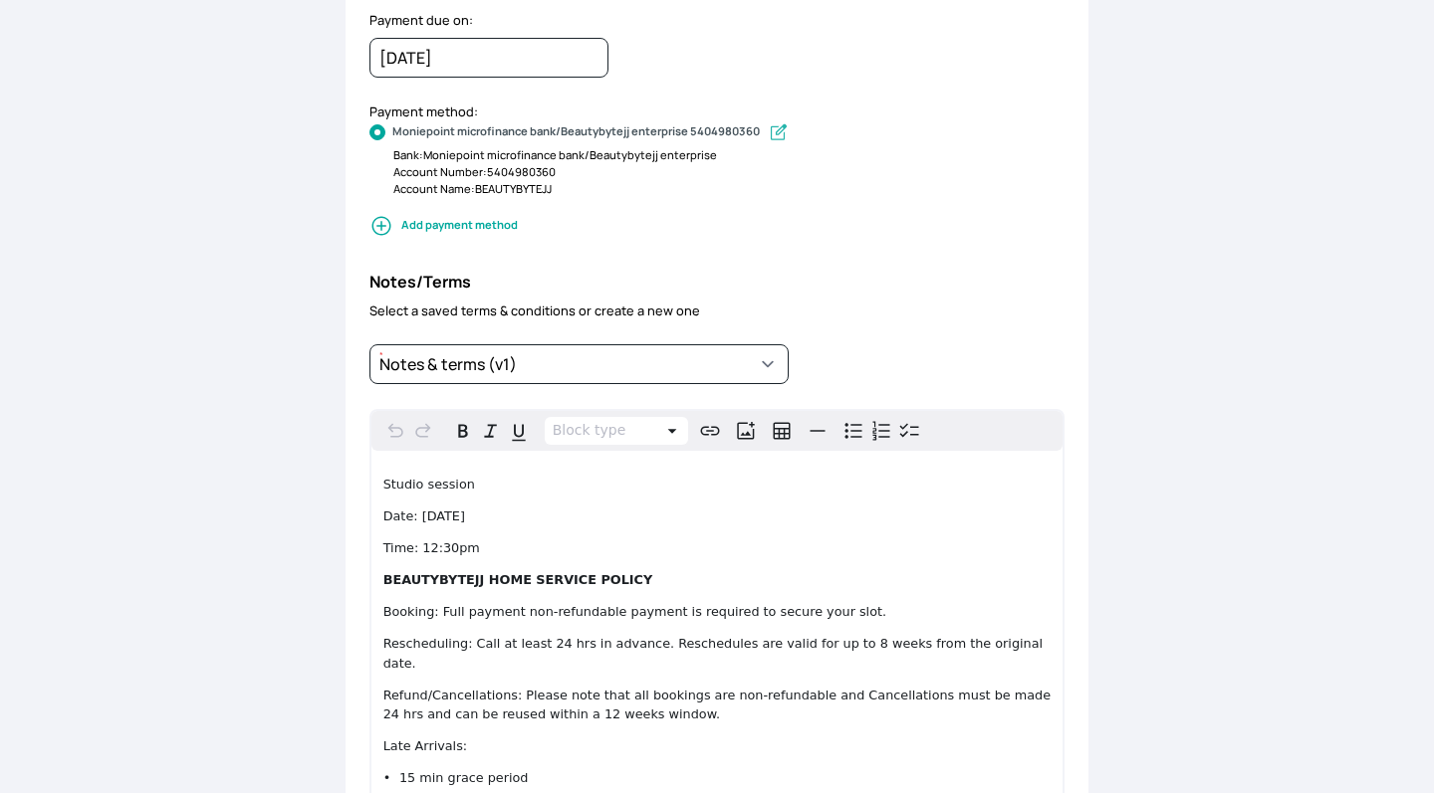
scroll to position [650, 0]
click at [532, 513] on p "Date: [DATE]" at bounding box center [717, 515] width 668 height 19
drag, startPoint x: 473, startPoint y: 547, endPoint x: 420, endPoint y: 543, distance: 52.9
click at [420, 543] on span "Time: 12:30pm" at bounding box center [431, 547] width 97 height 15
click at [708, 87] on div "Payment due on: [DATE] January February March April May June July August Septem…" at bounding box center [717, 56] width 744 height 92
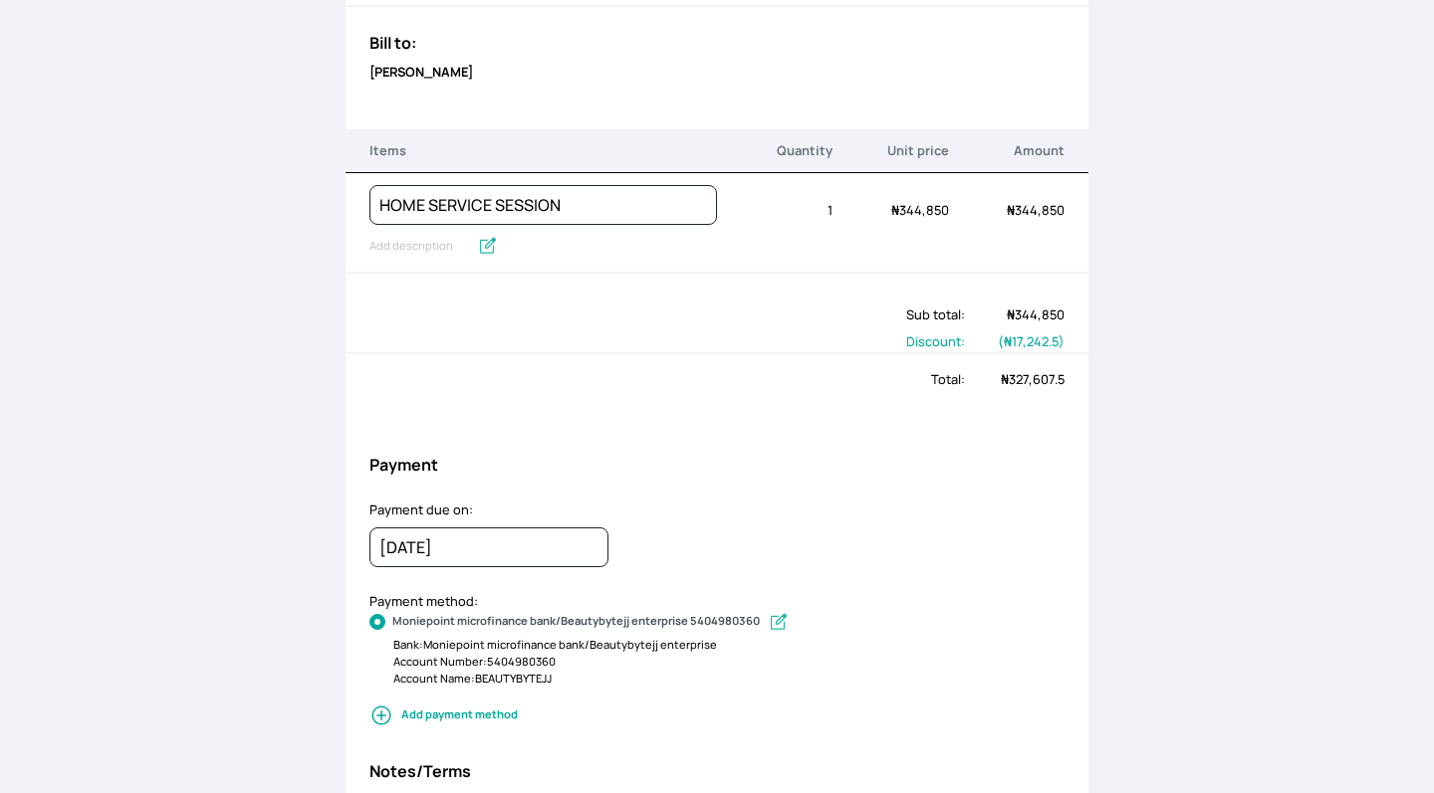
scroll to position [181, 0]
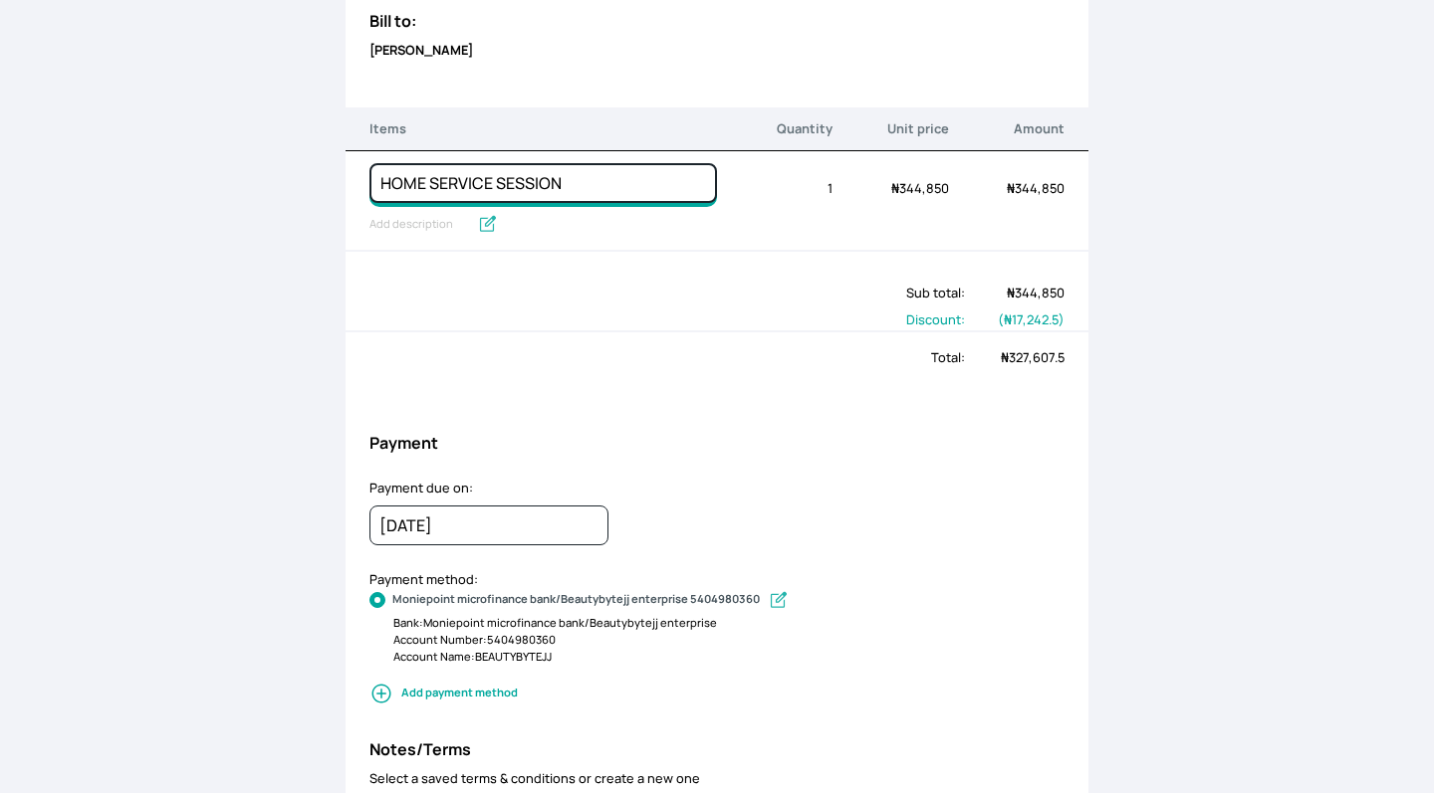
click at [582, 180] on input "HOME SERVICE SESSION" at bounding box center [542, 183] width 347 height 40
type input "HOME SERVICE SESSION IKOYI"
click at [1119, 141] on div "Back to order Invoice Send via Email Send via WhatsApp Export as PDF Preview Se…" at bounding box center [717, 396] width 1434 height 793
click at [473, 320] on div "Discount:" at bounding box center [654, 320] width 619 height 19
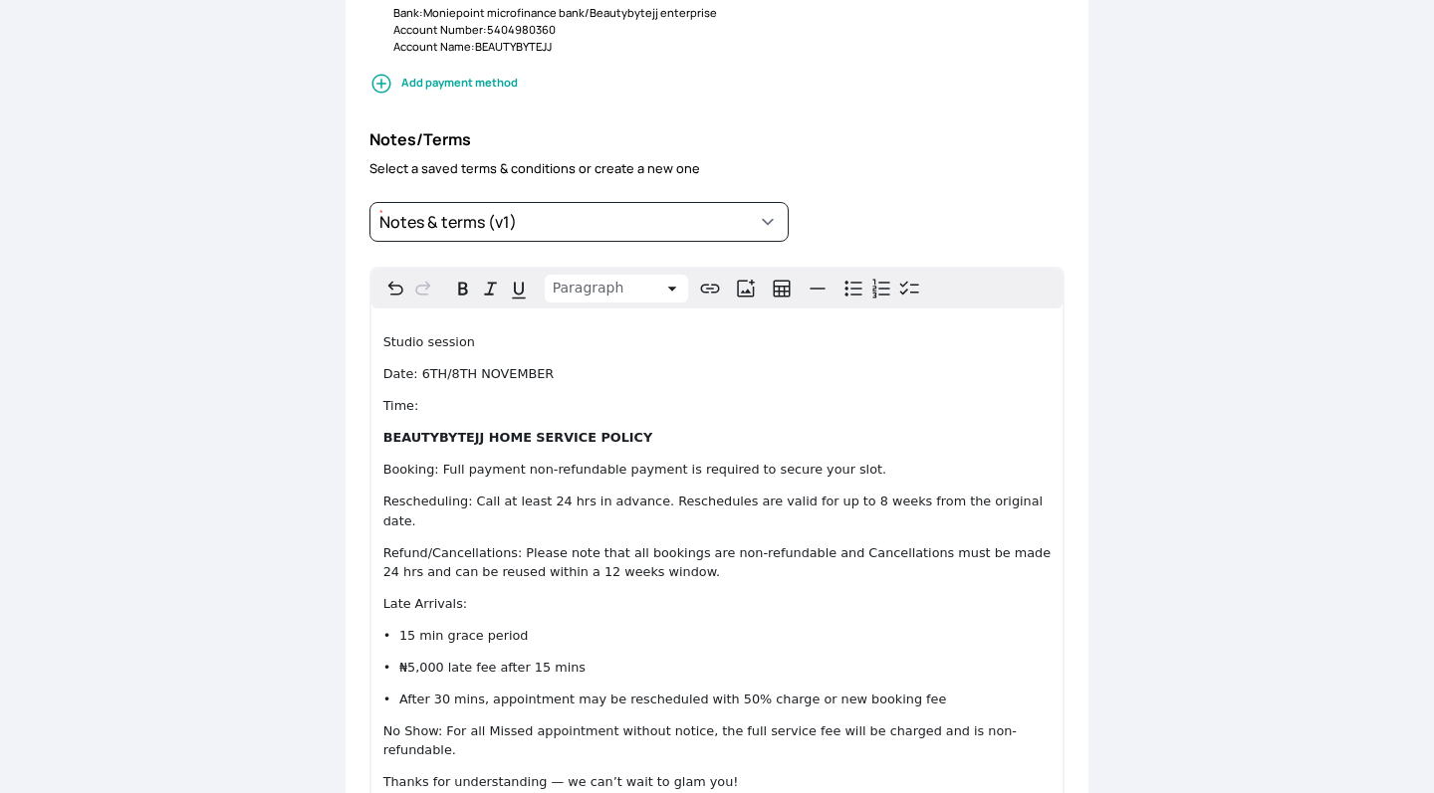
scroll to position [949, 0]
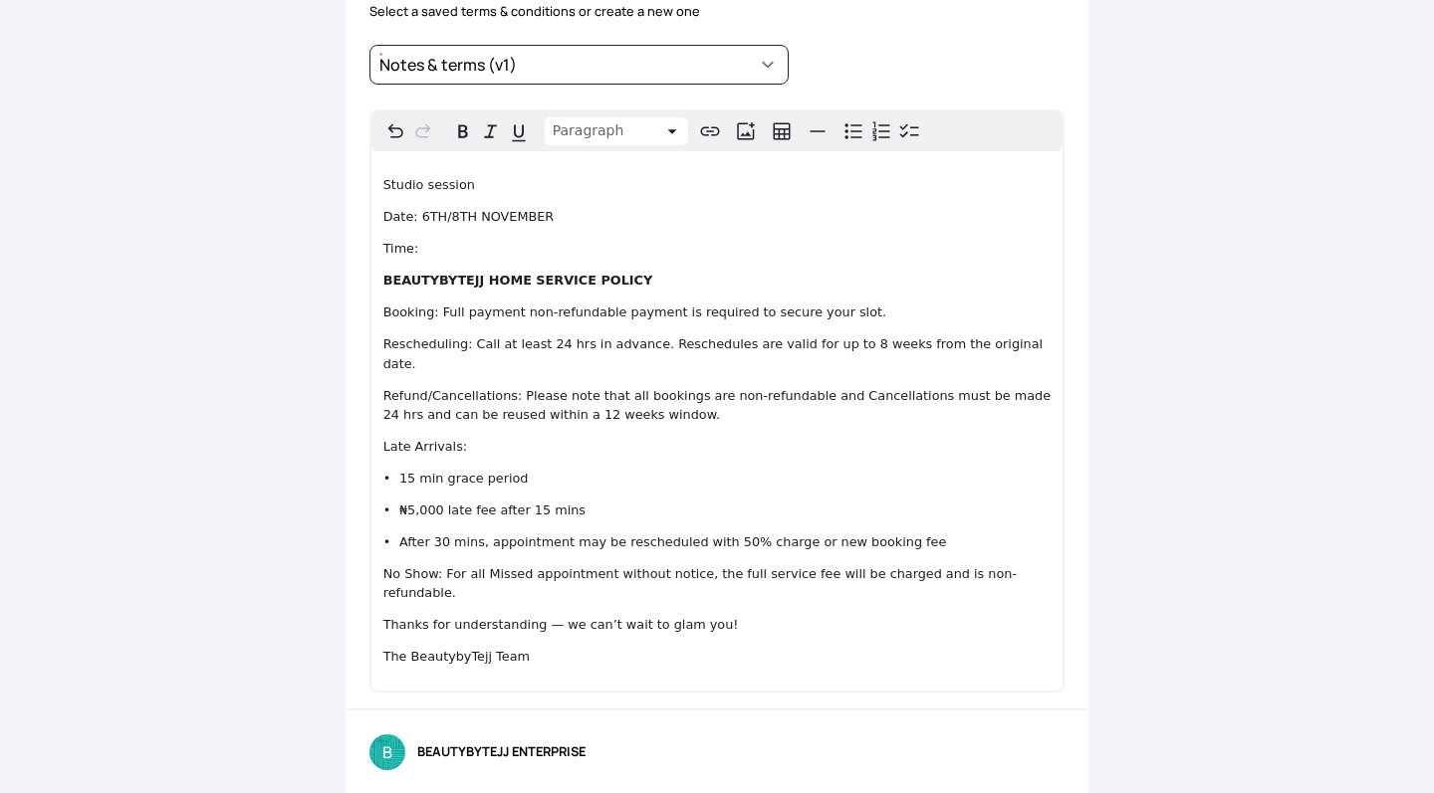
click at [427, 245] on p "Time:" at bounding box center [717, 248] width 668 height 19
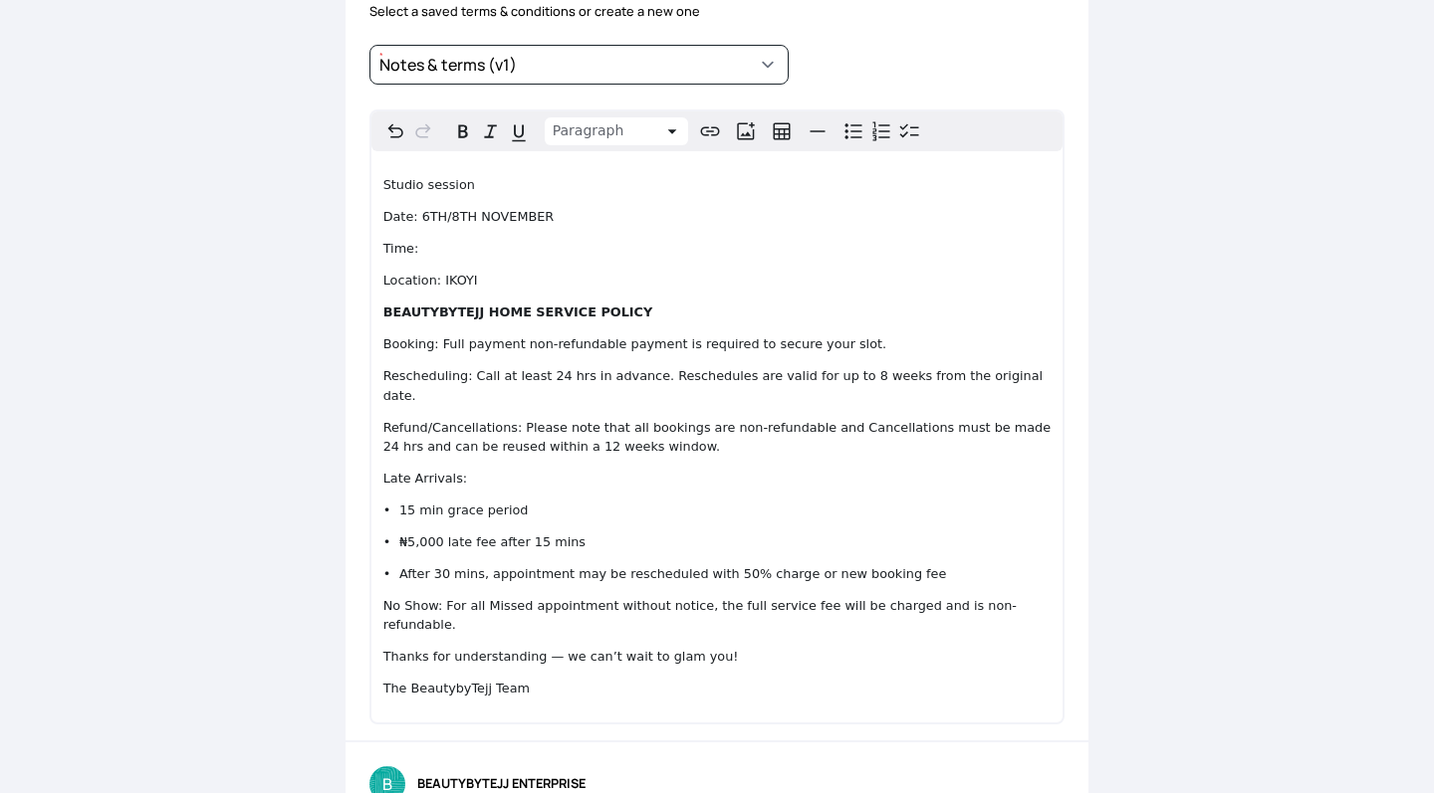
click at [1145, 131] on div "Back to order Invoice Send via Email Send via WhatsApp Export as PDF Preview Se…" at bounding box center [717, 396] width 1434 height 793
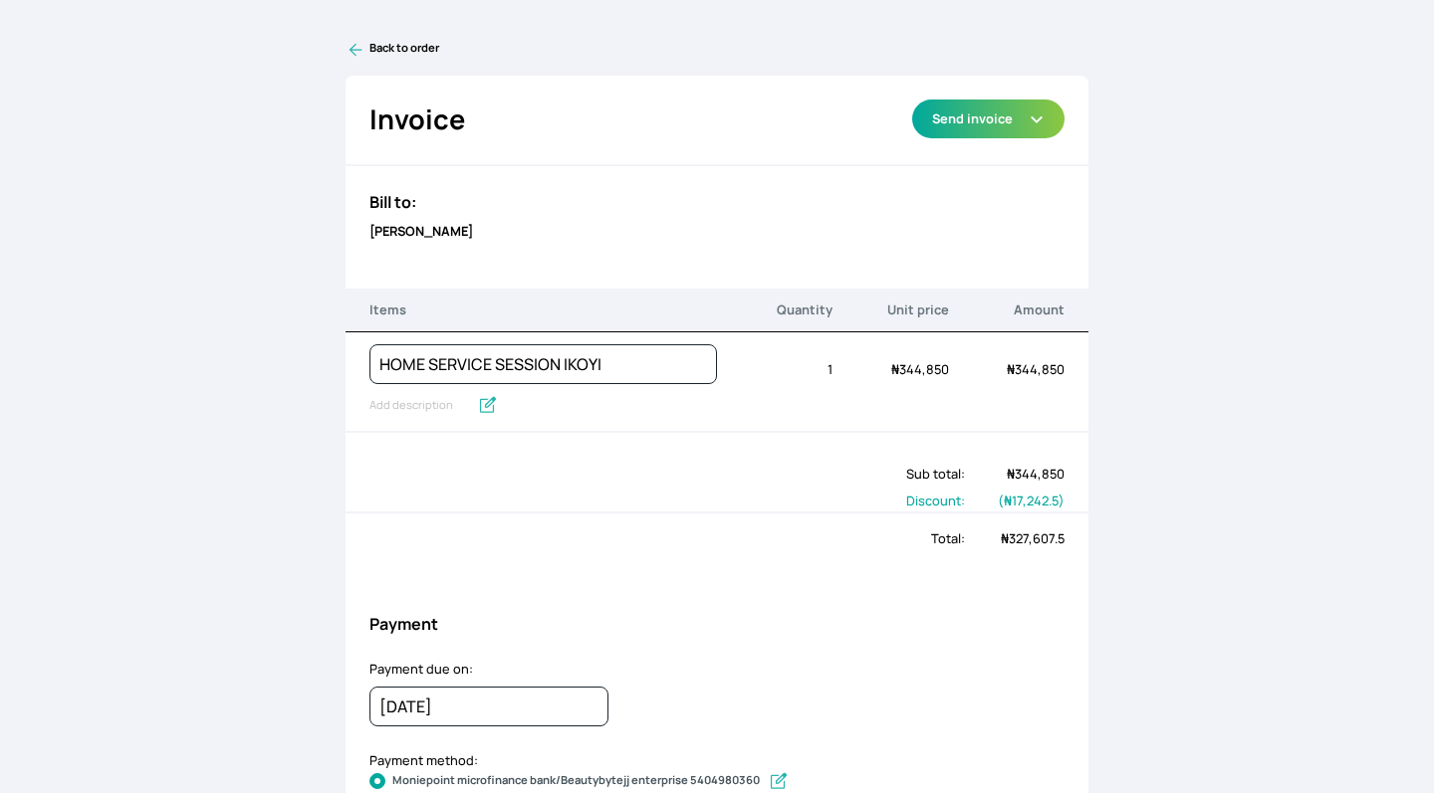
scroll to position [0, 0]
